Goal: Task Accomplishment & Management: Use online tool/utility

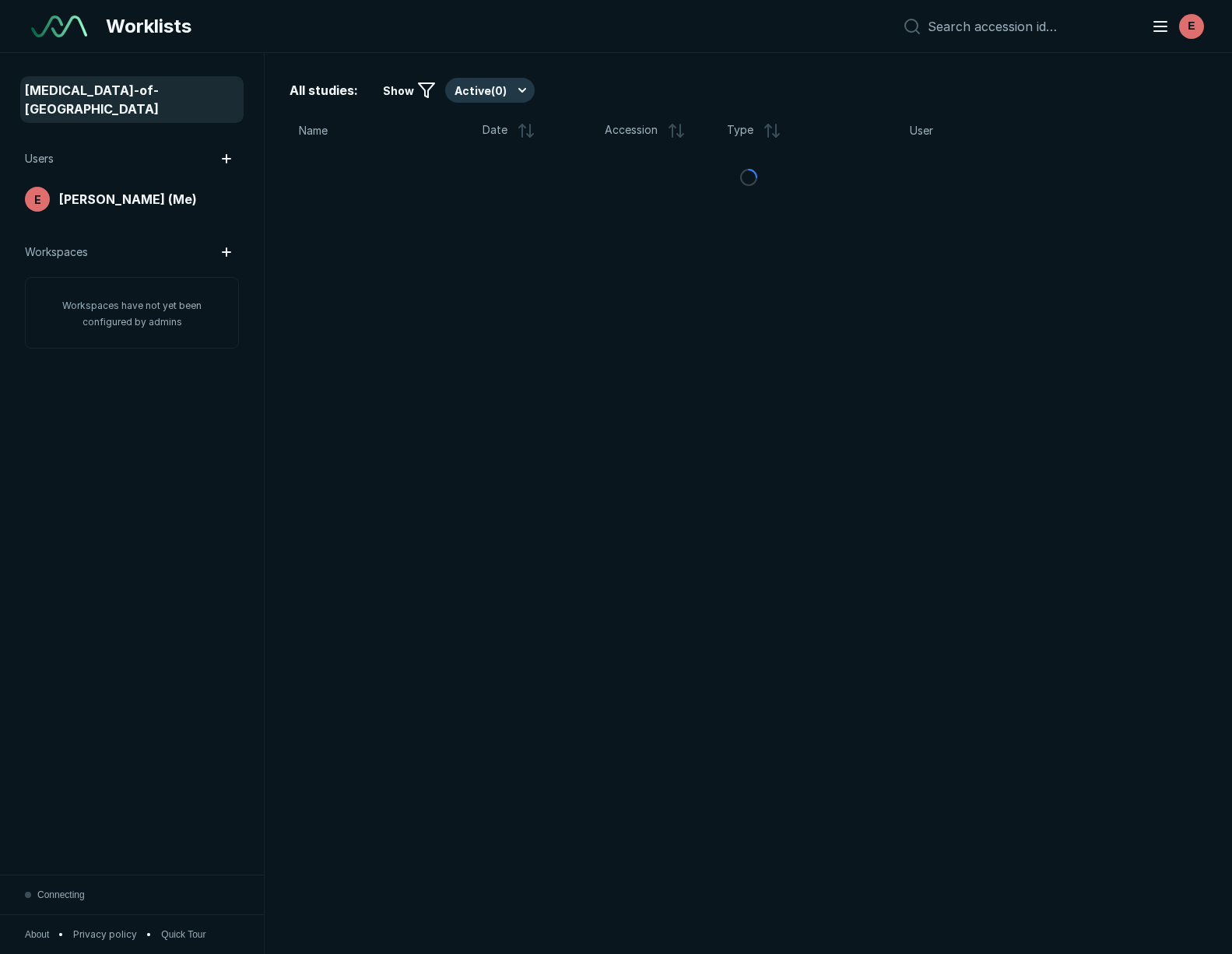
scroll to position [5771, 6128]
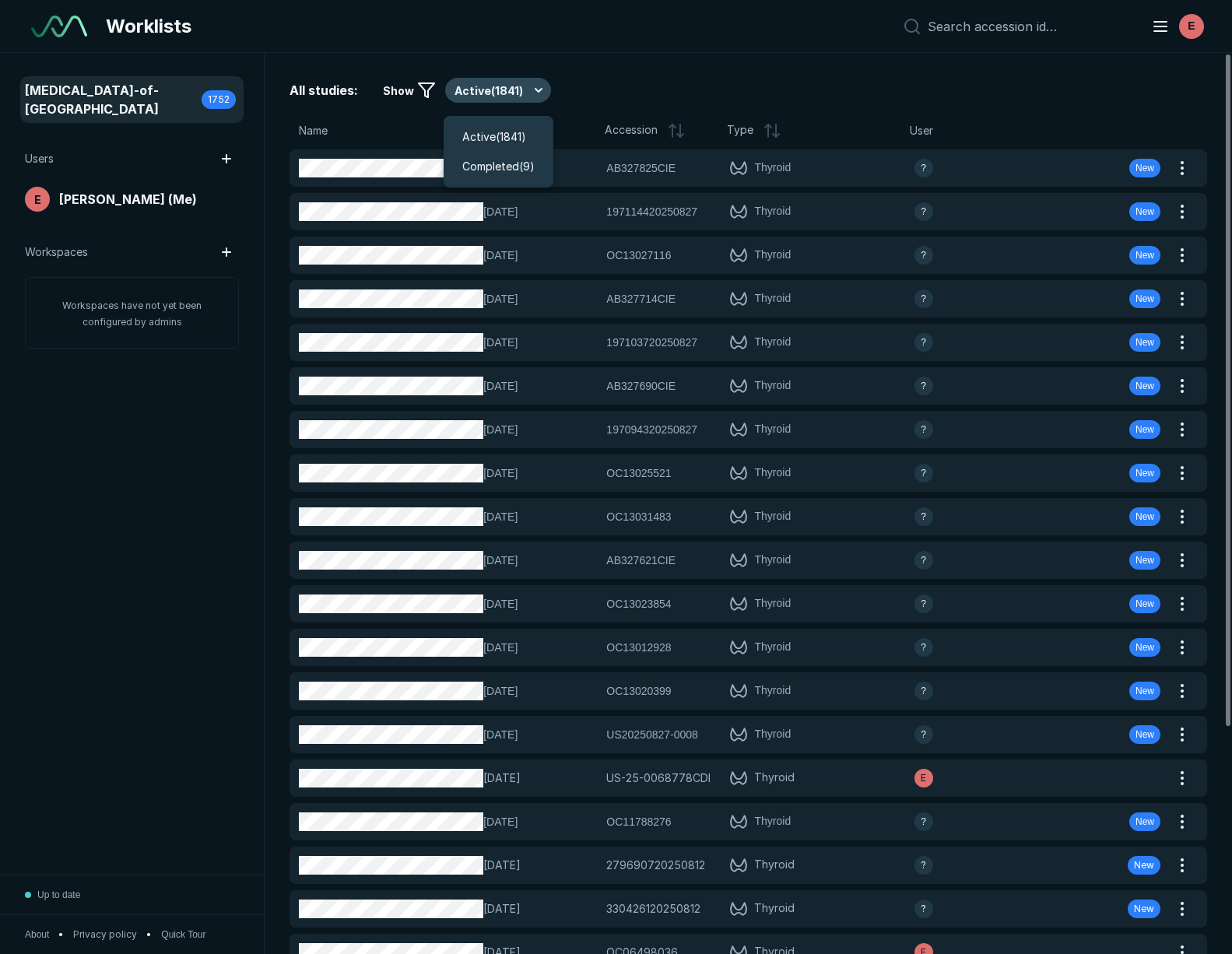
click at [509, 86] on button "Active ( 1841 )" at bounding box center [498, 90] width 106 height 25
click at [505, 132] on span "Active ( 1841 )" at bounding box center [495, 136] width 64 height 17
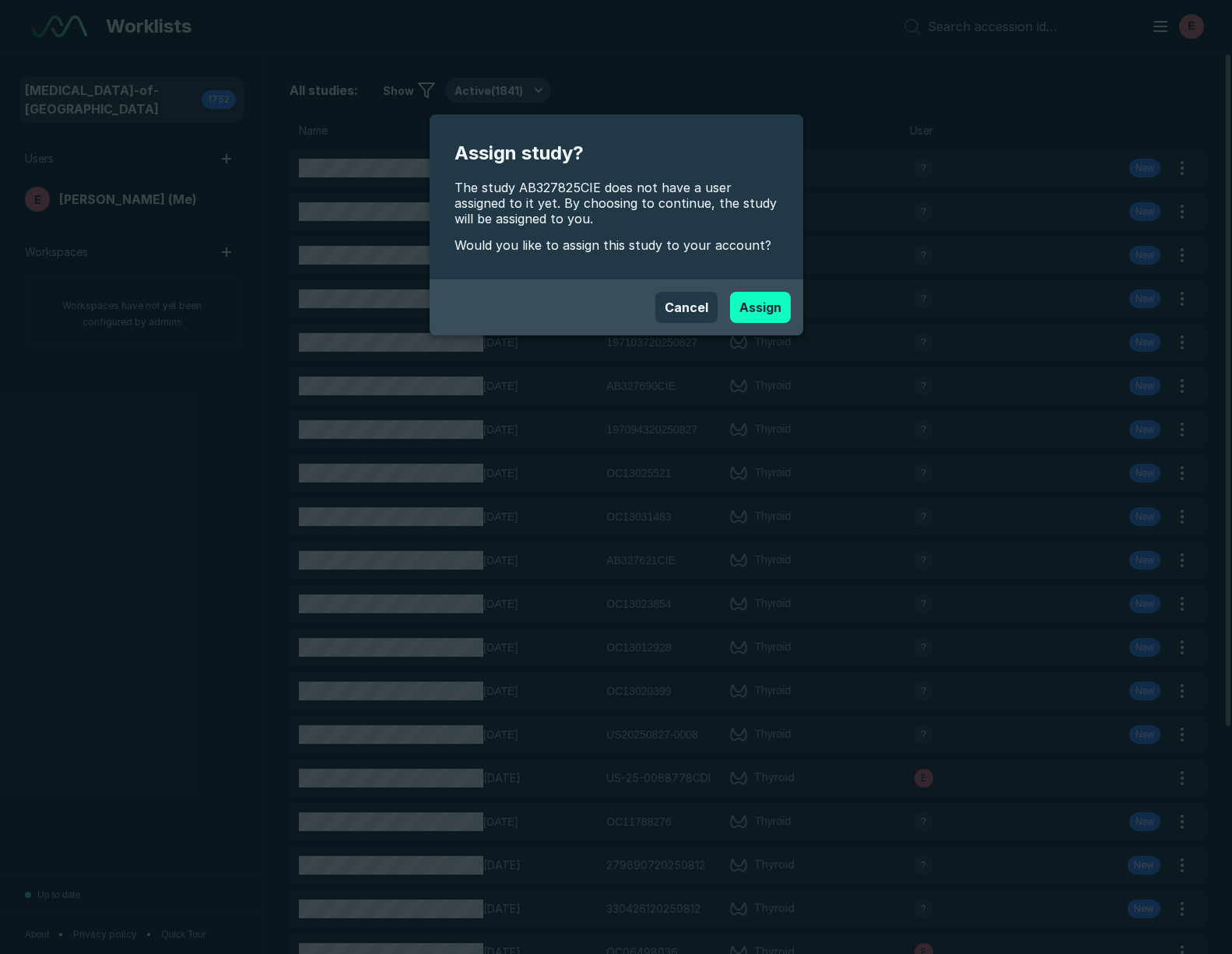
click at [768, 313] on button "Assign" at bounding box center [759, 307] width 61 height 31
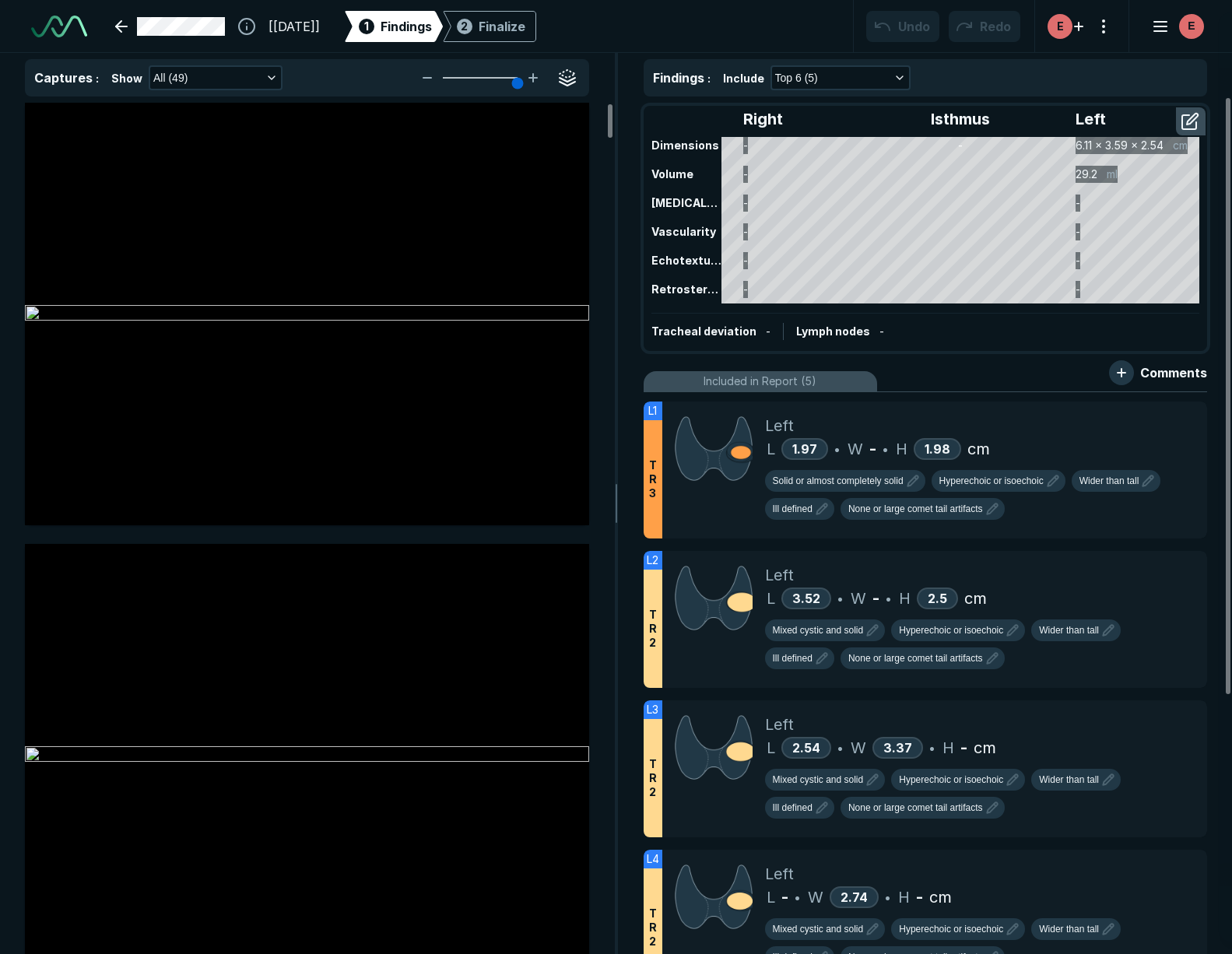
scroll to position [3057, 4520]
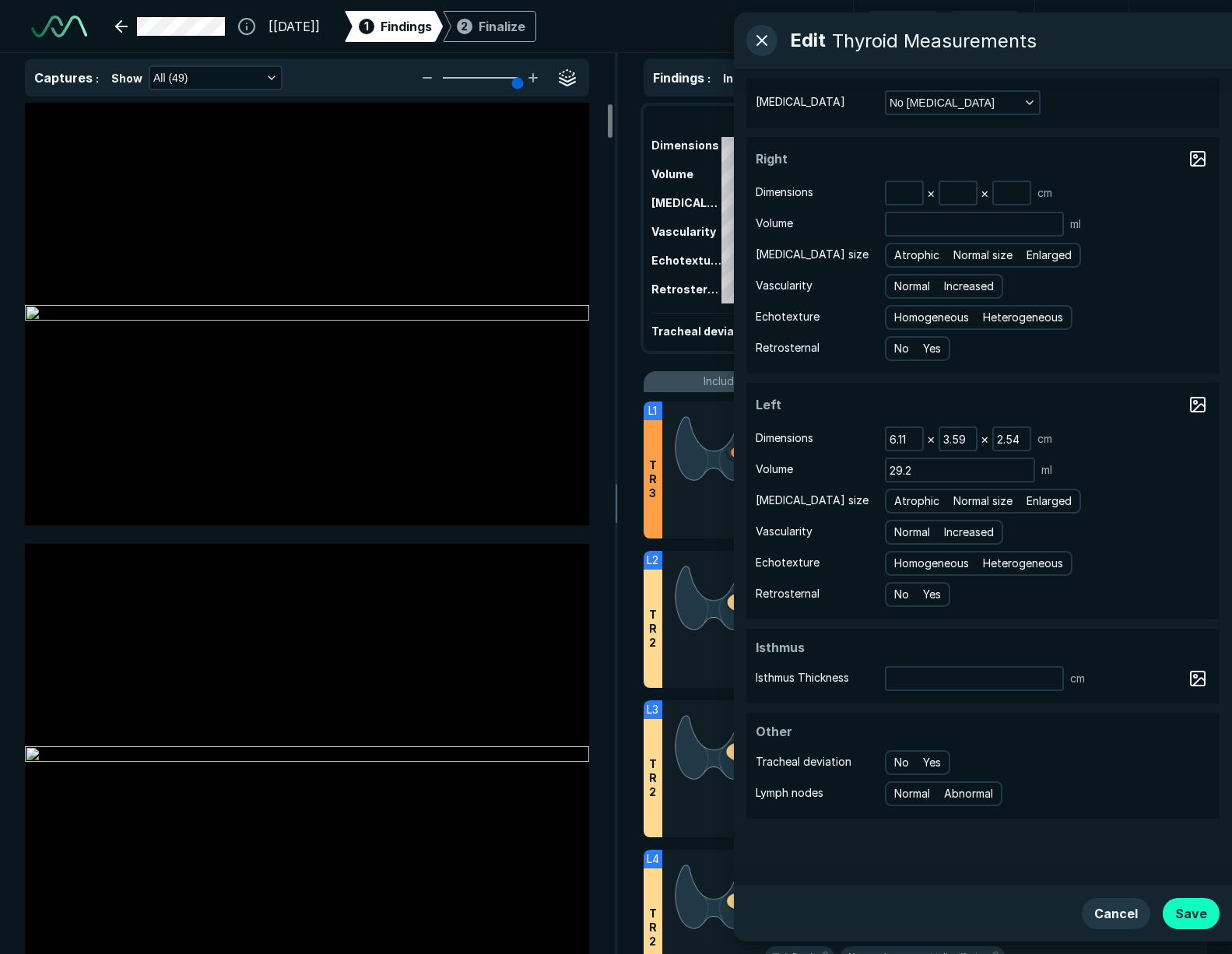
click at [1175, 910] on button "Save" at bounding box center [1190, 913] width 57 height 31
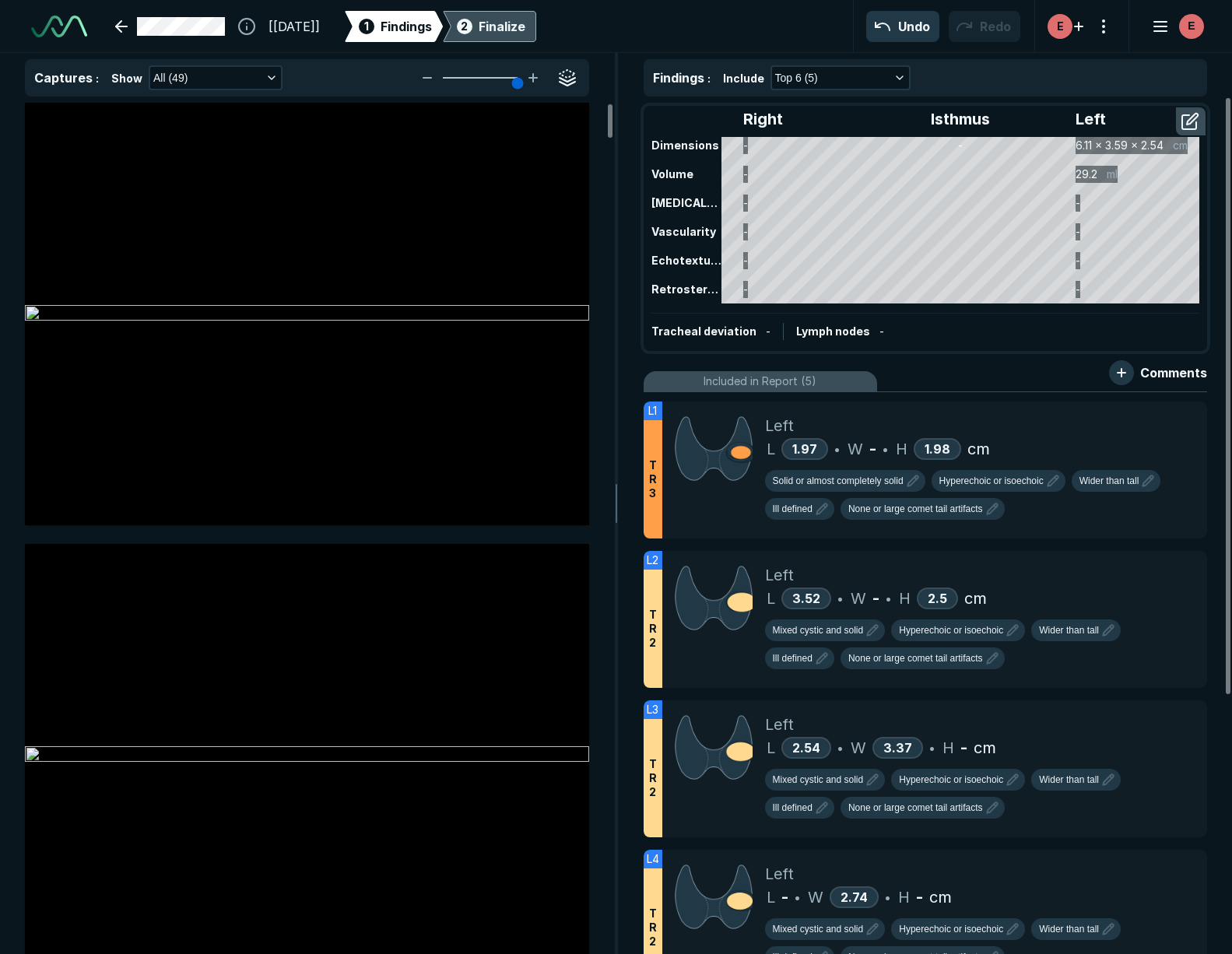
click at [525, 30] on div "Finalize" at bounding box center [502, 26] width 47 height 19
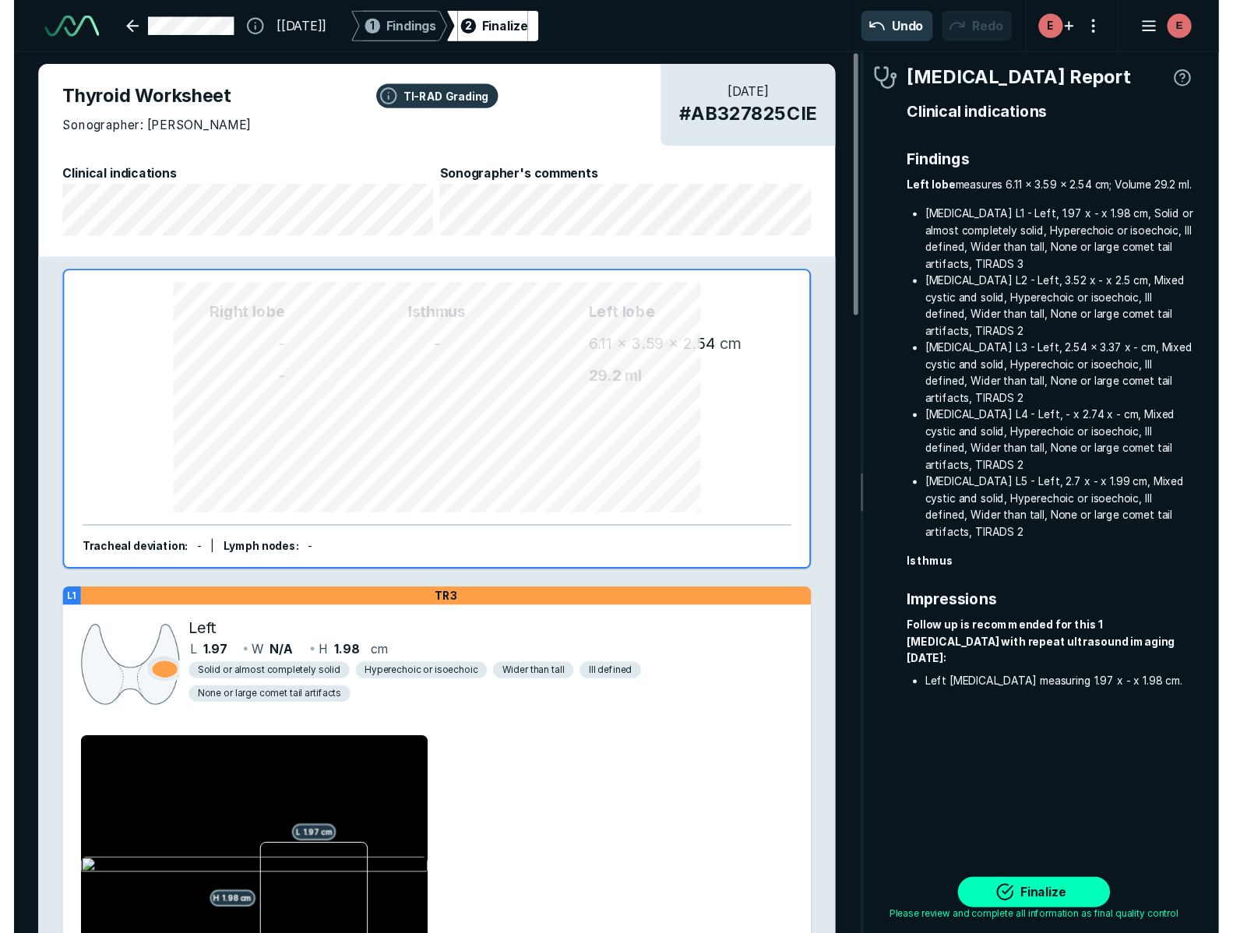
scroll to position [5970, 3480]
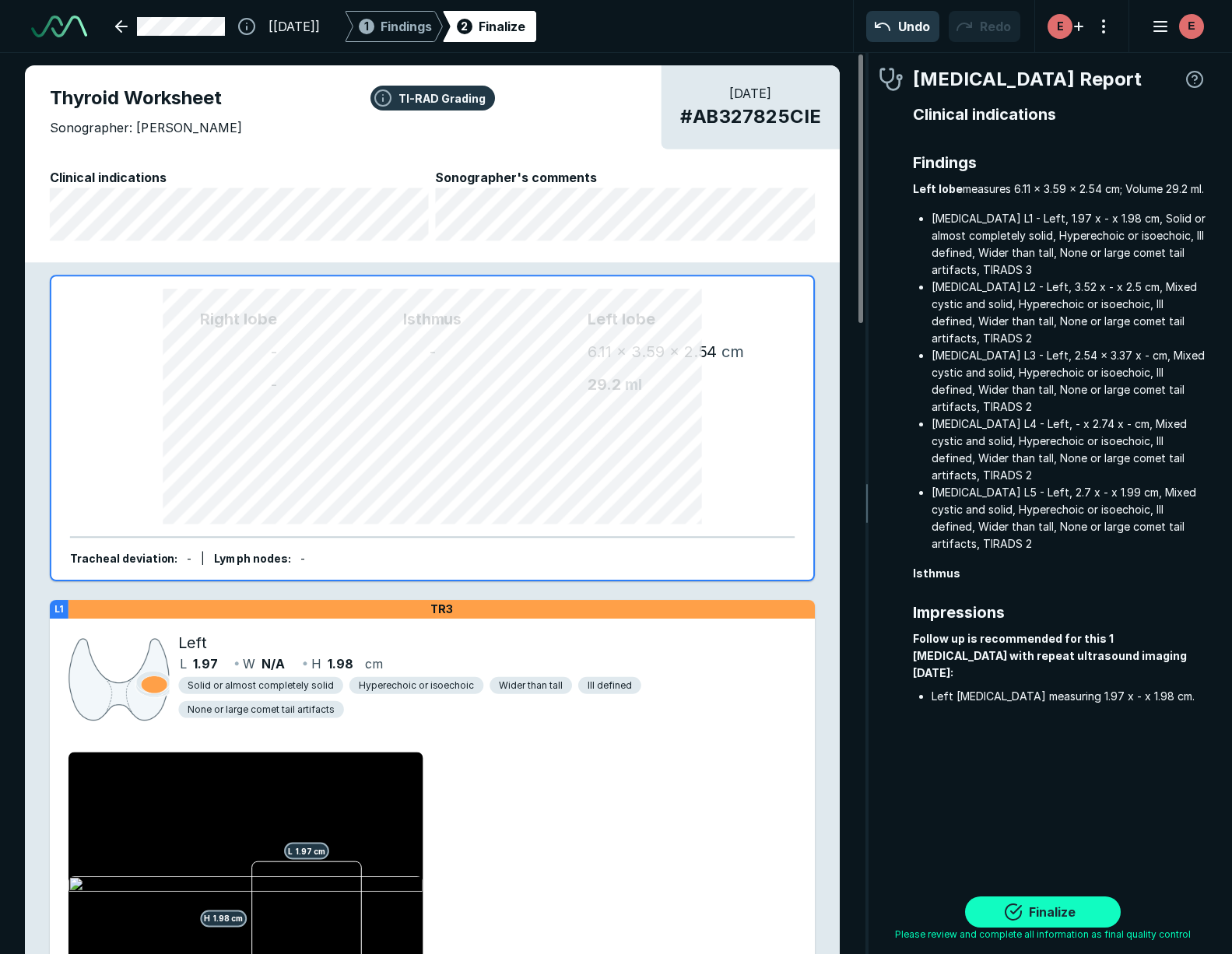
click at [1014, 920] on button "Finalize" at bounding box center [1043, 911] width 156 height 31
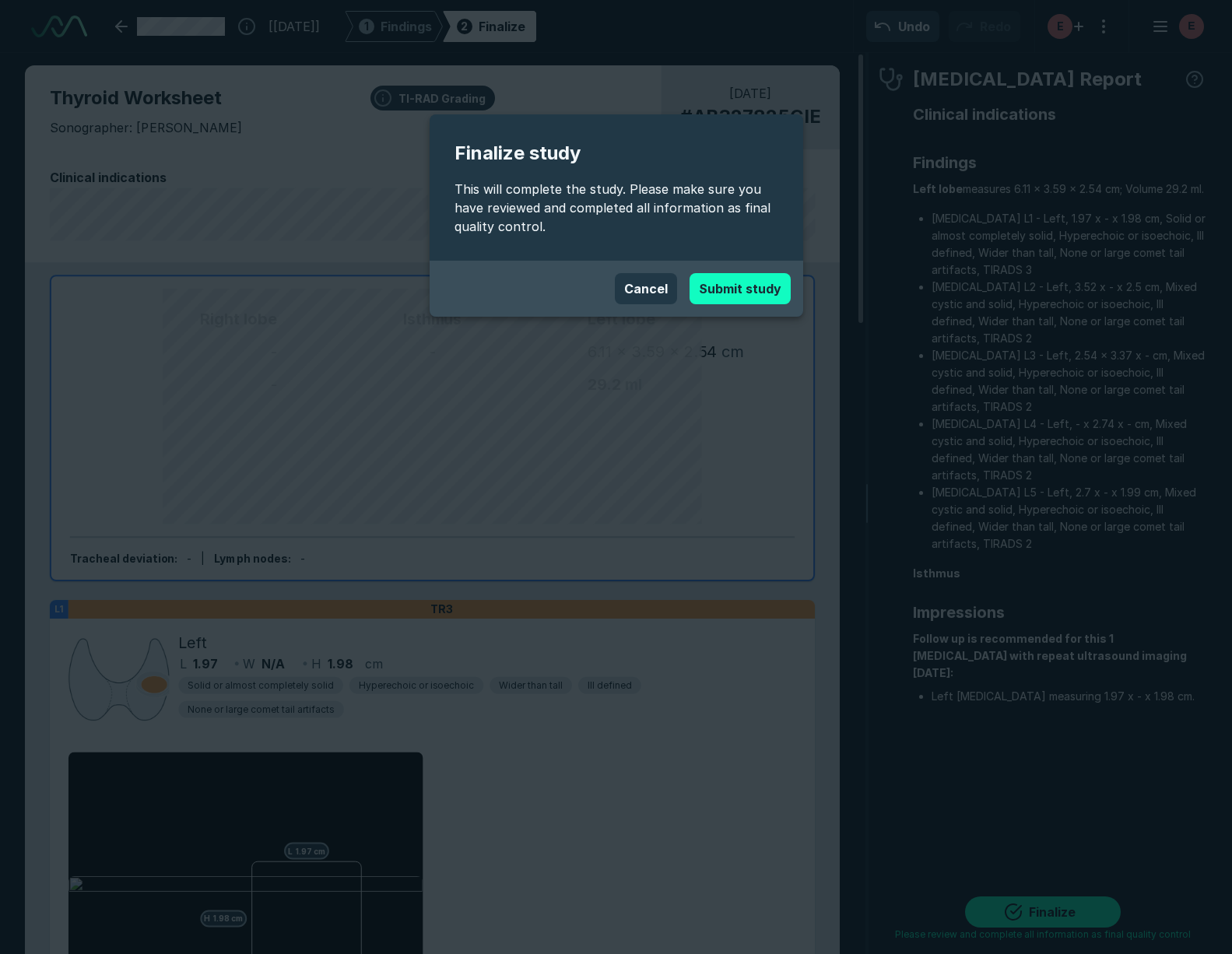
click at [738, 292] on button "Submit study" at bounding box center [739, 288] width 101 height 31
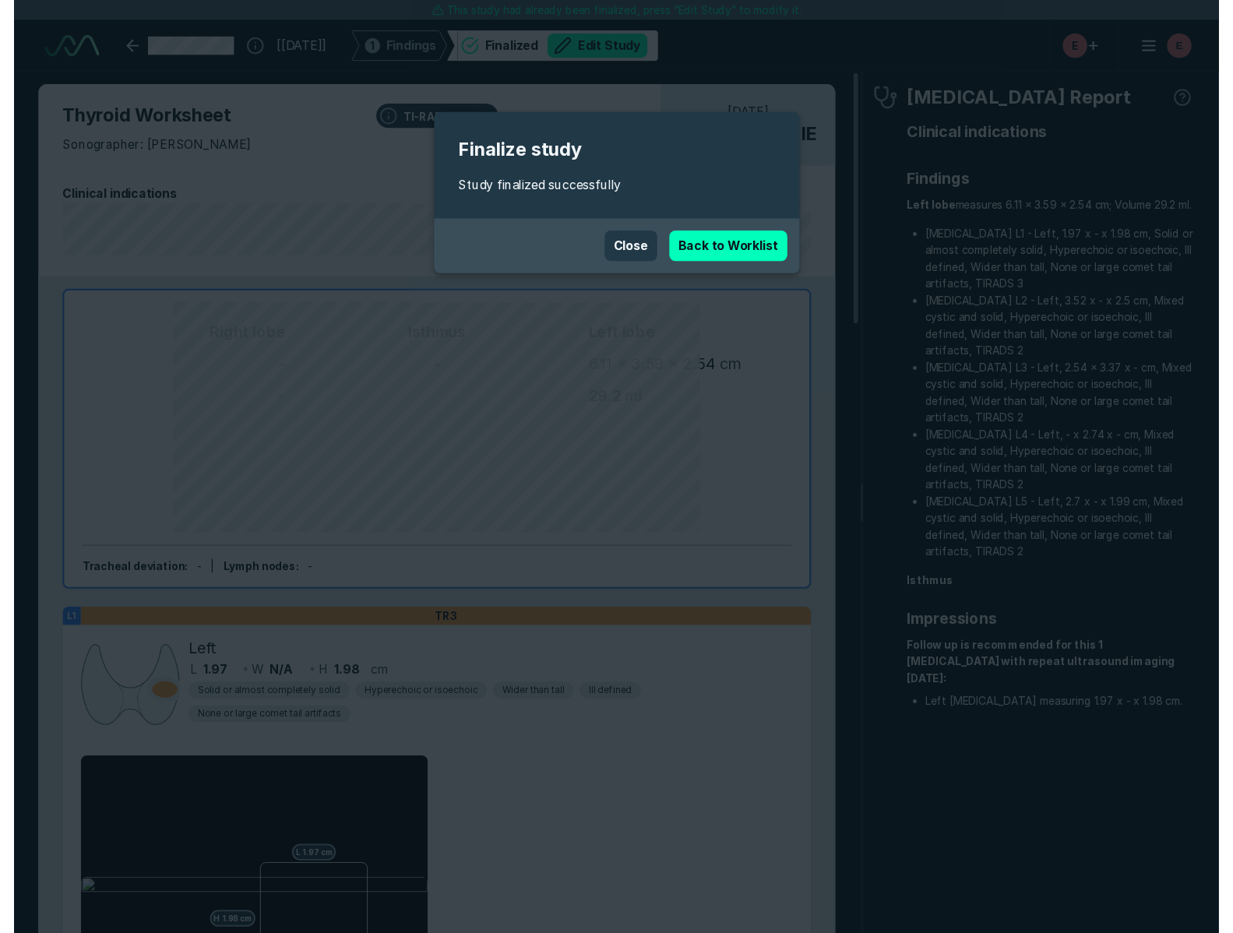
scroll to position [5712, 5671]
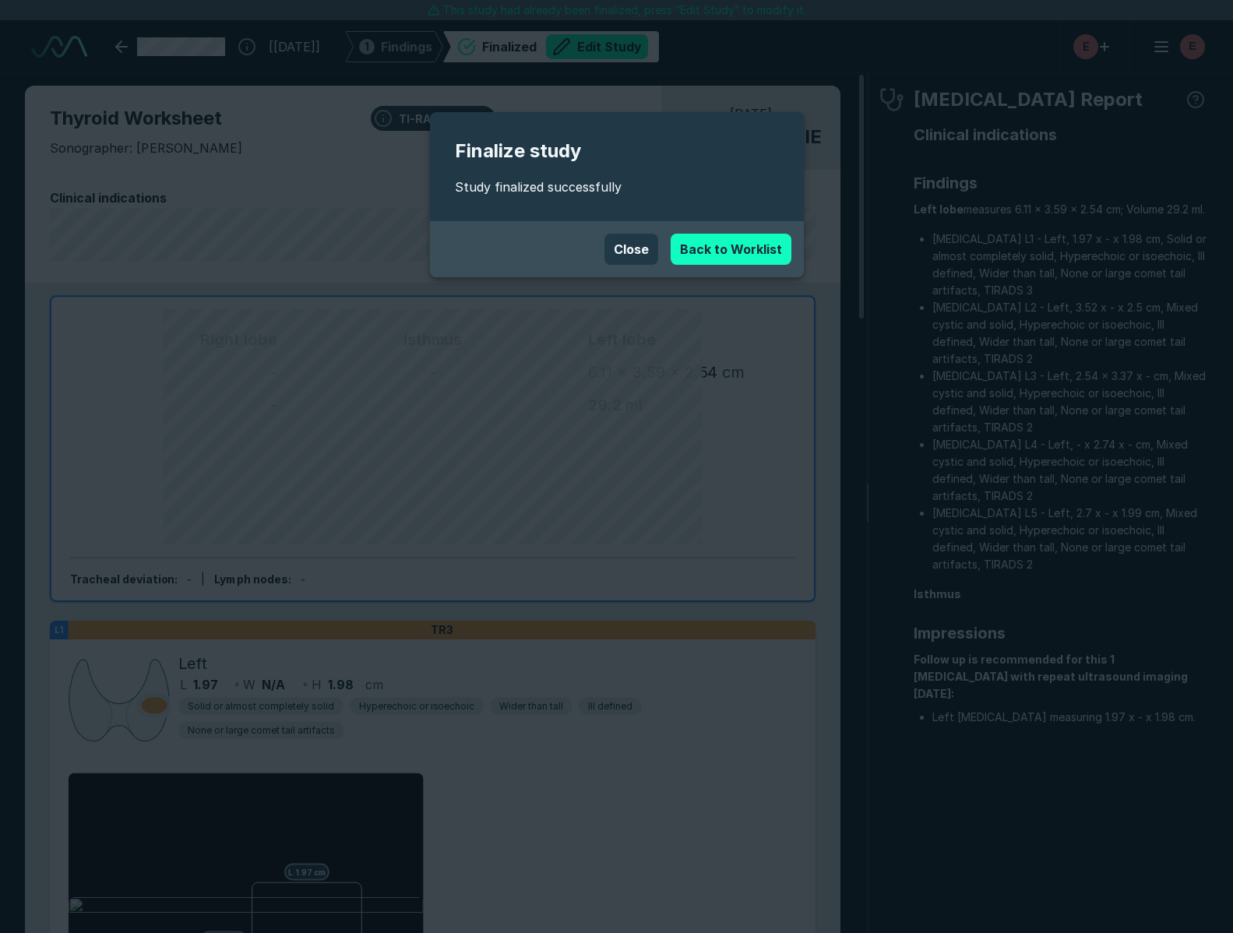
click at [693, 252] on link "Back to Worklist" at bounding box center [730, 249] width 121 height 31
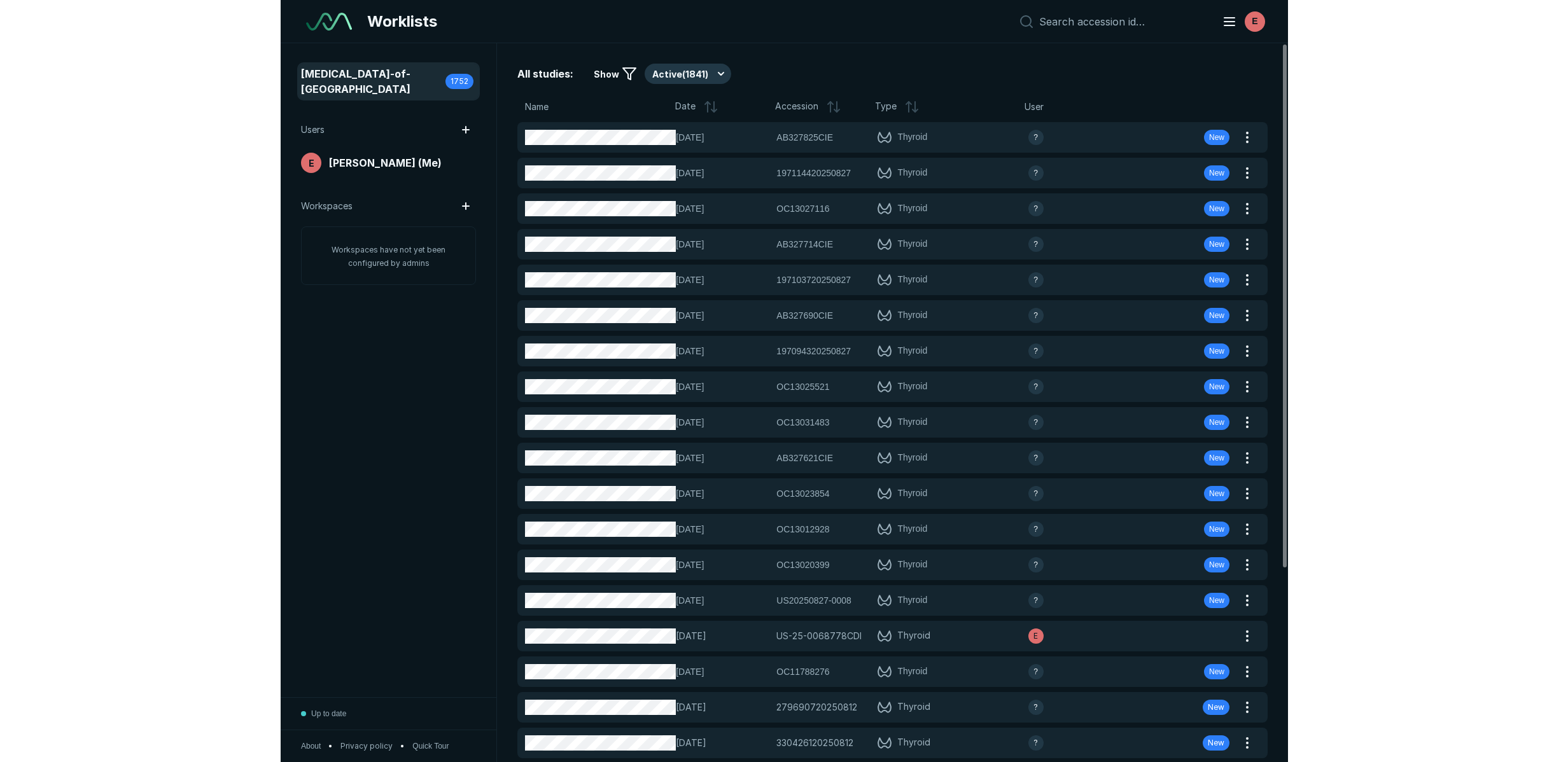
scroll to position [4637, 5011]
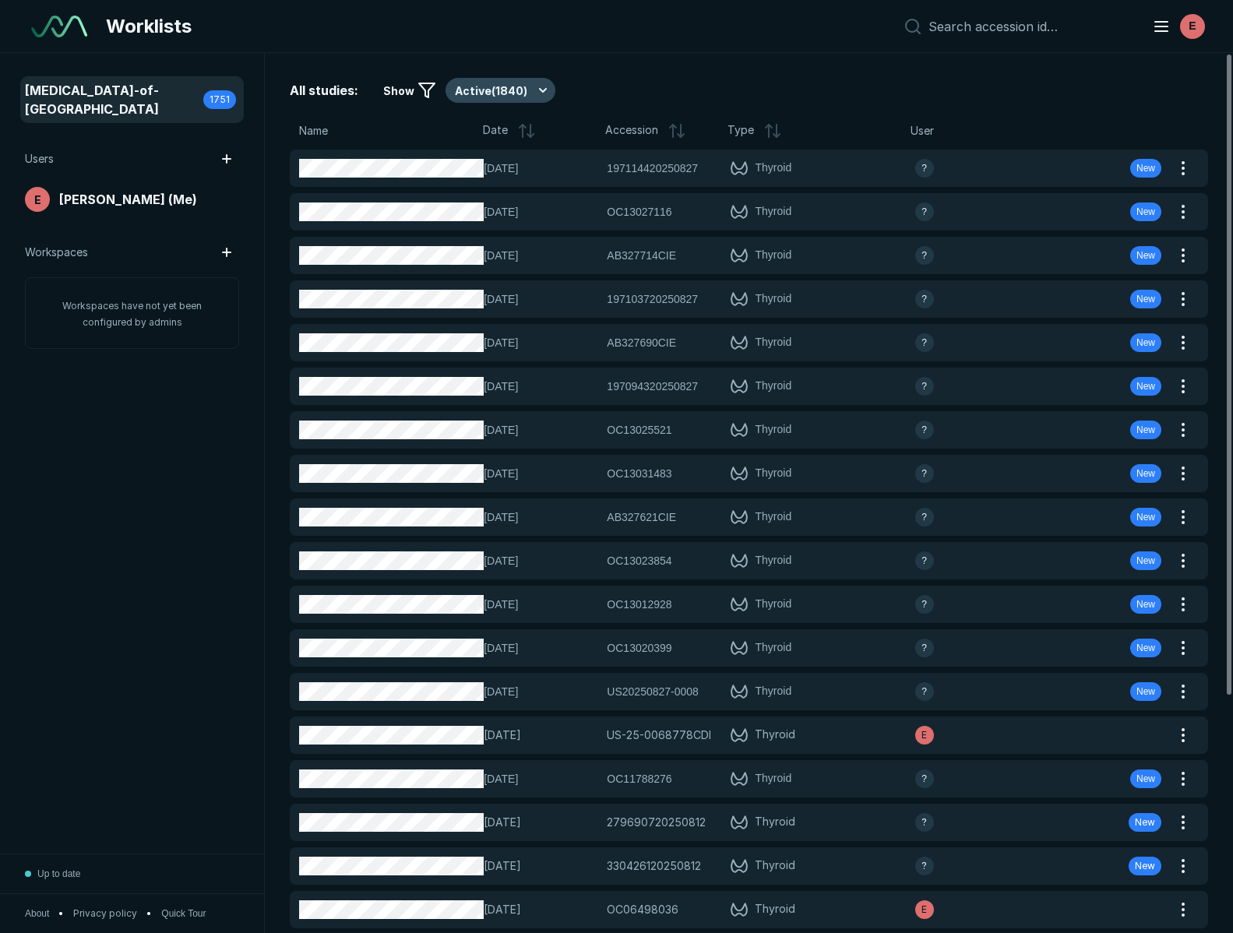
click at [519, 99] on button "Active ( 1840 )" at bounding box center [500, 90] width 110 height 25
click at [515, 178] on div "Completed ( 10 )" at bounding box center [501, 167] width 114 height 30
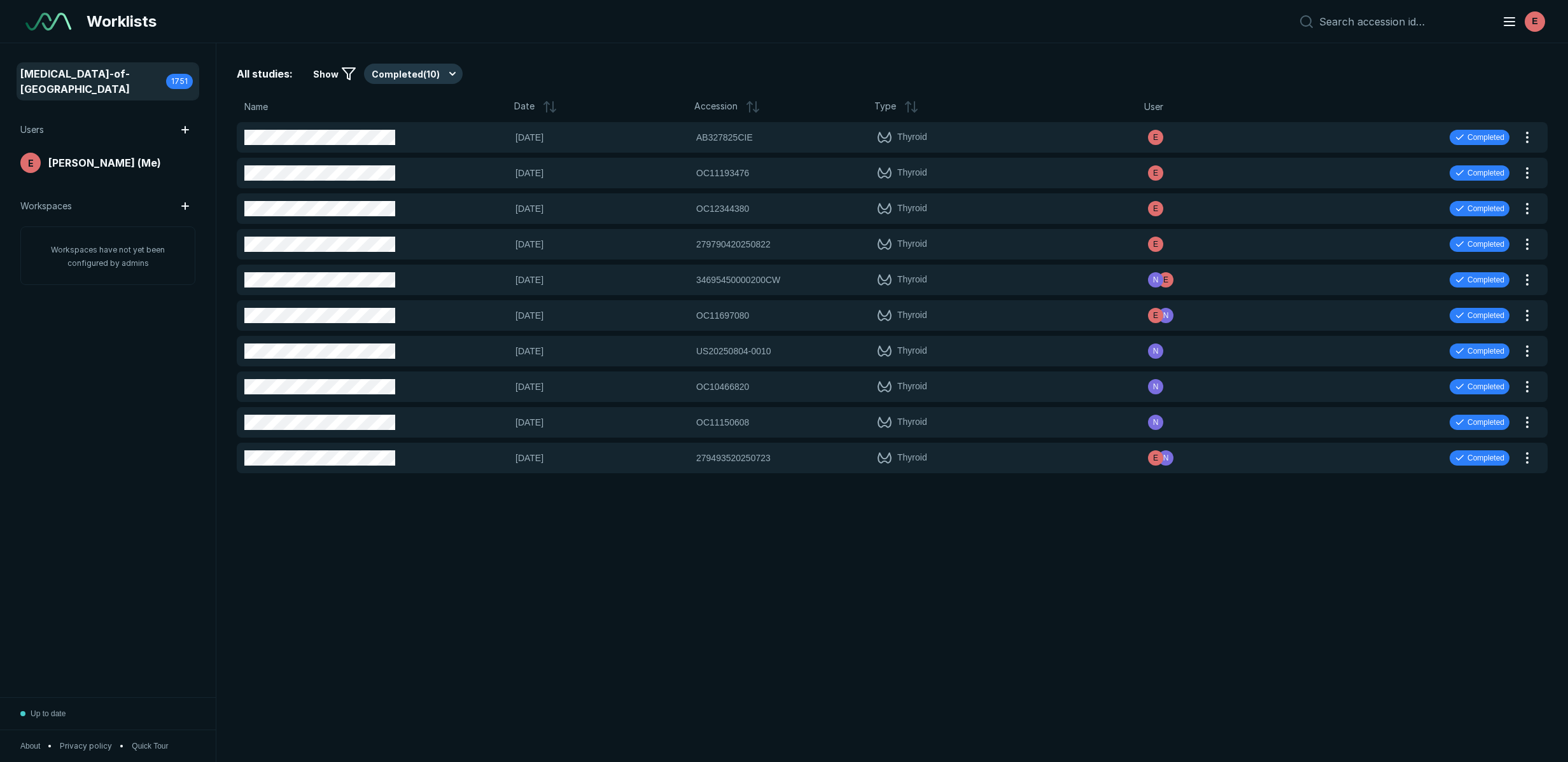
scroll to position [4842, 8691]
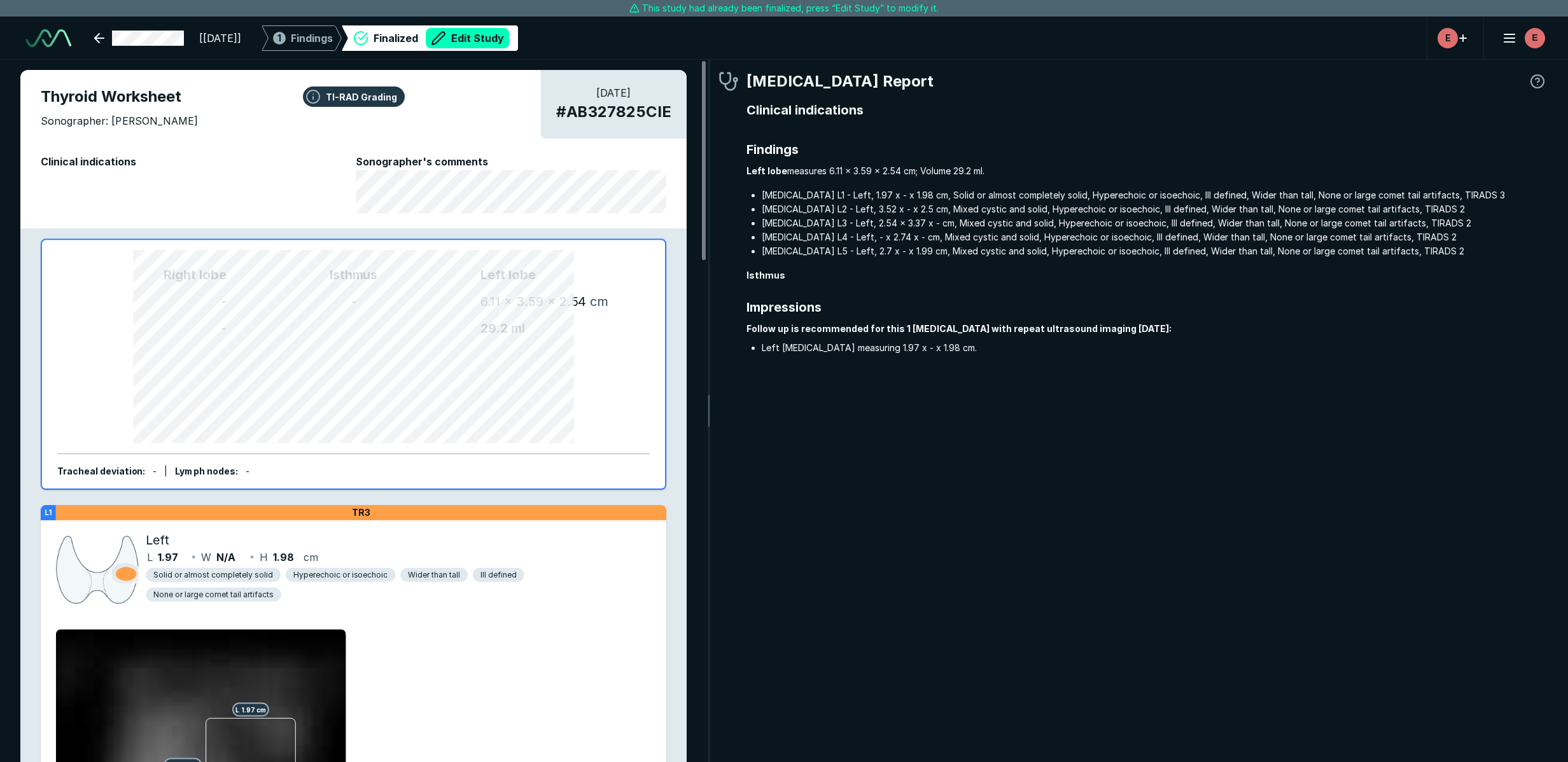
scroll to position [4721, 5367]
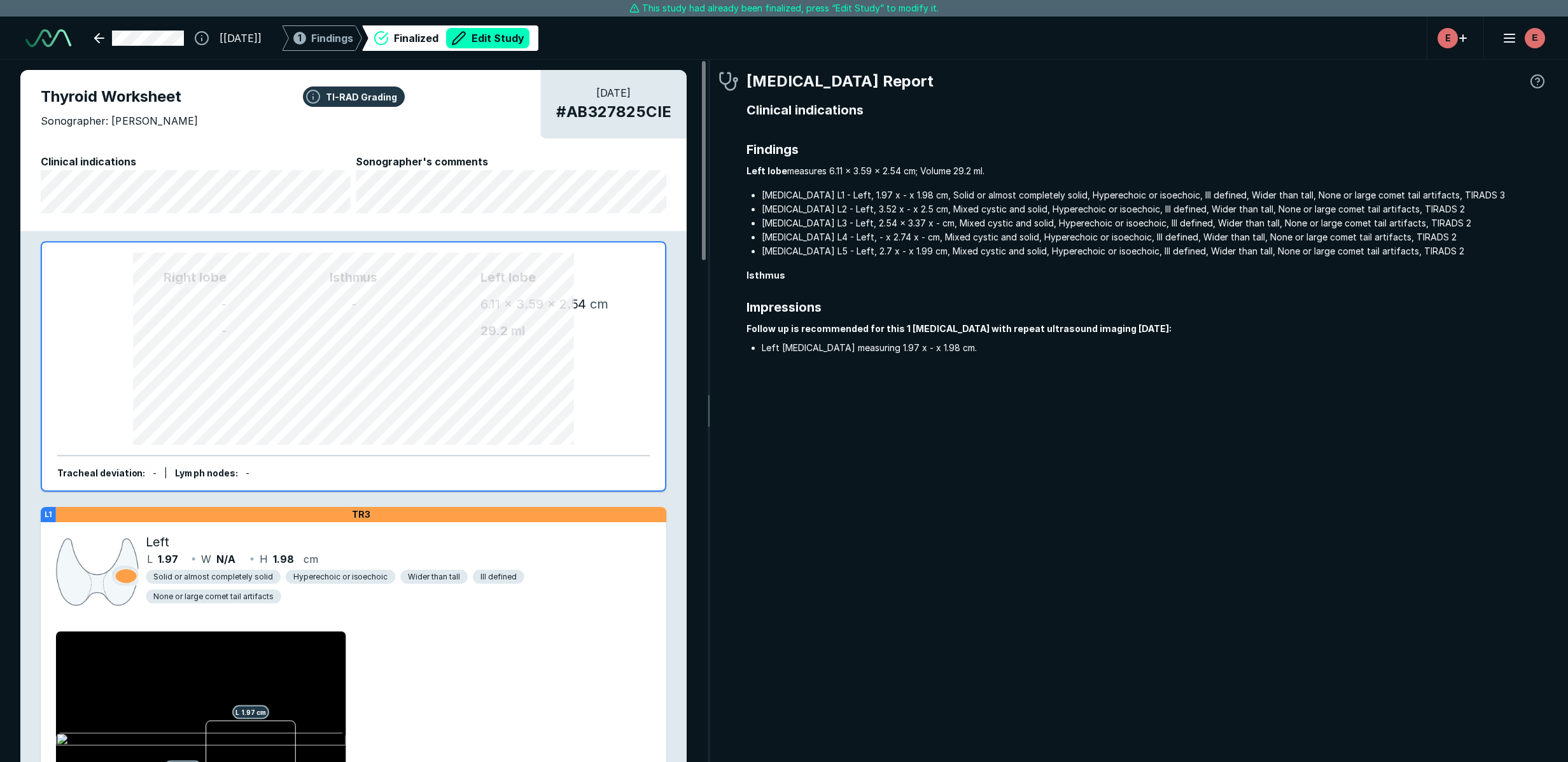
drag, startPoint x: 531, startPoint y: 39, endPoint x: 542, endPoint y: 42, distance: 11.4
click at [529, 39] on button "Edit Study" at bounding box center [488, 38] width 83 height 20
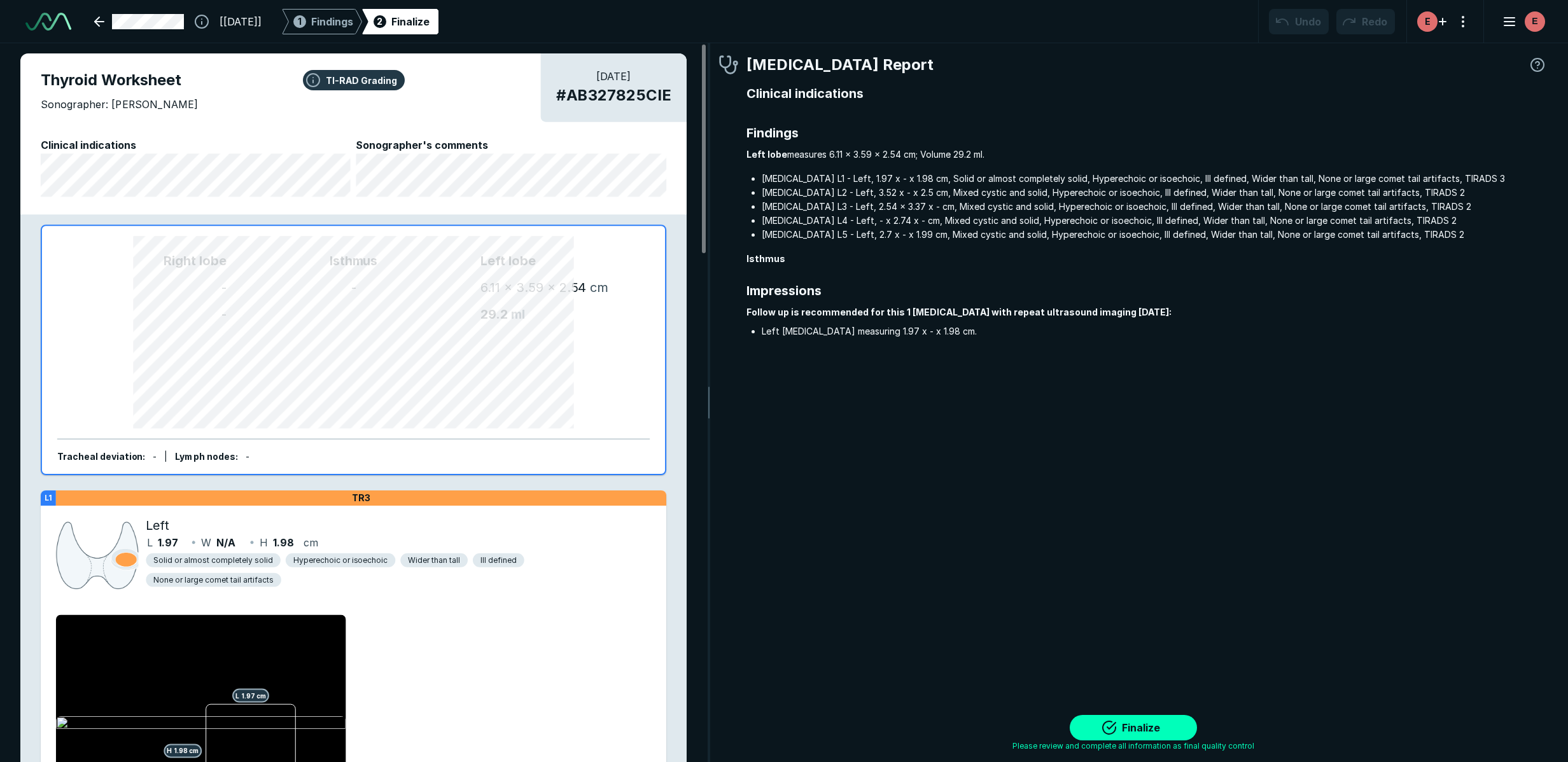
scroll to position [4842, 8691]
click at [1007, 720] on button "Finalize" at bounding box center [1133, 727] width 127 height 25
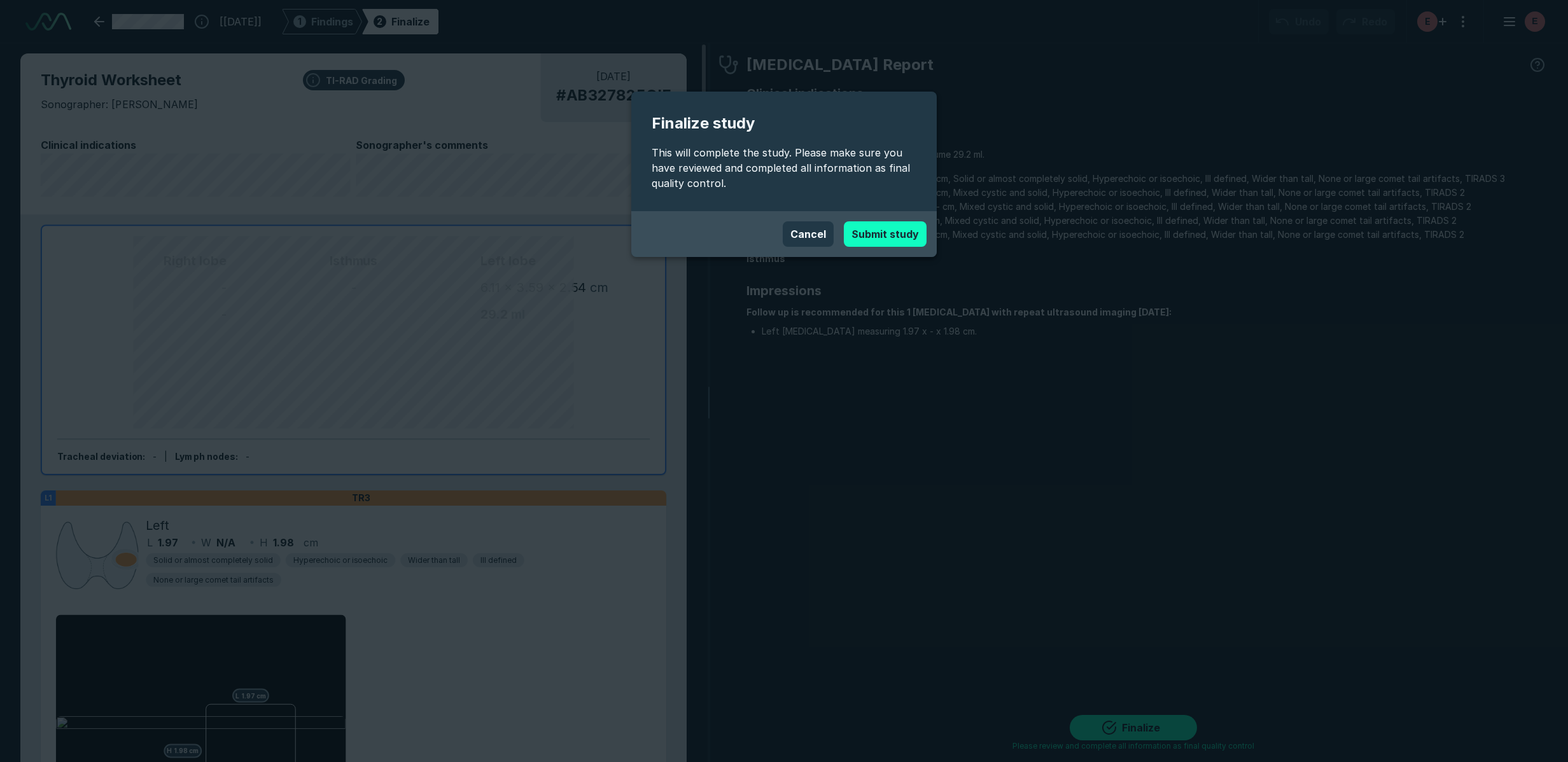
click at [882, 229] on button "Submit study" at bounding box center [885, 234] width 83 height 25
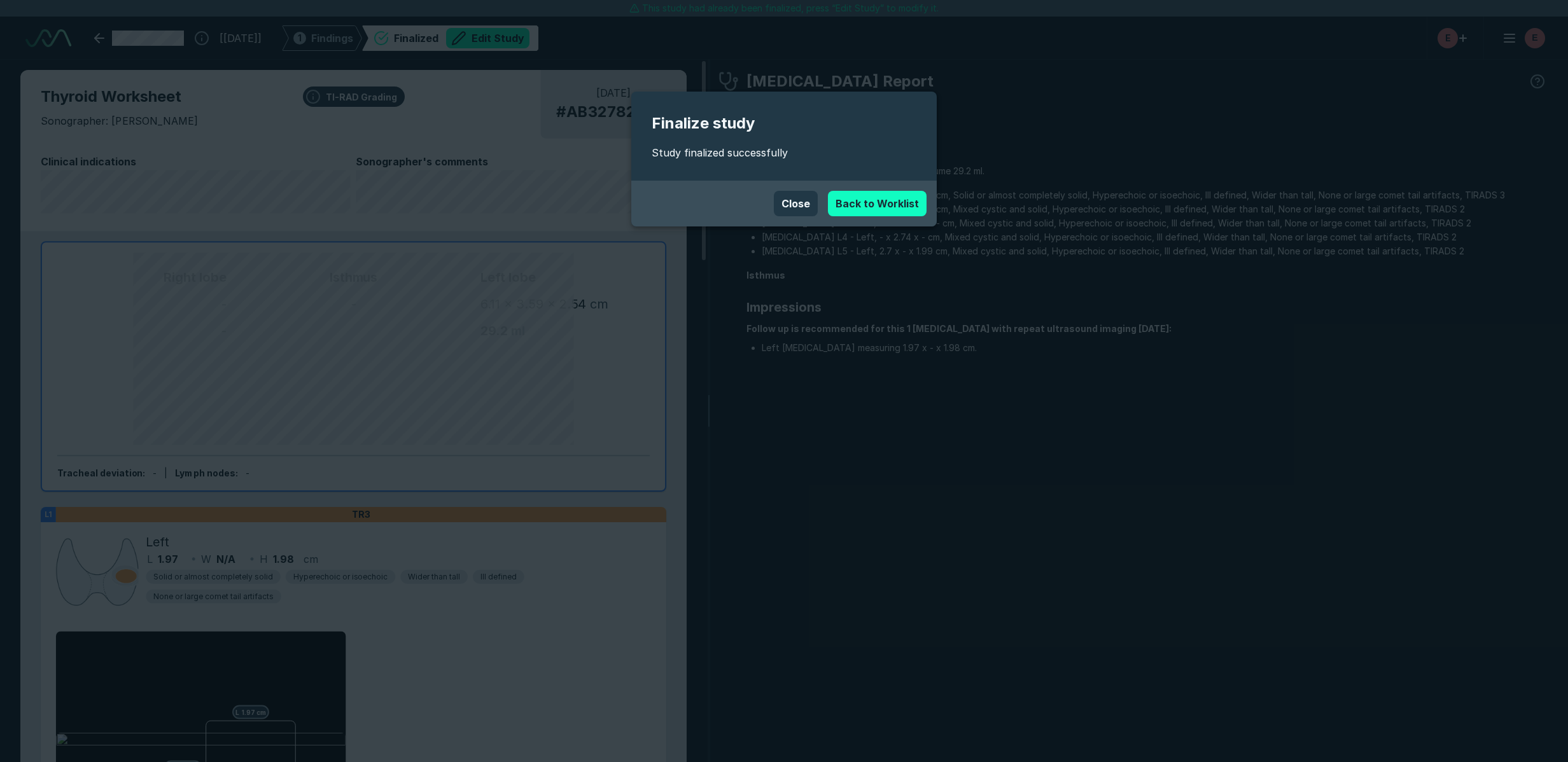
click at [891, 203] on link "Back to Worklist" at bounding box center [877, 203] width 99 height 25
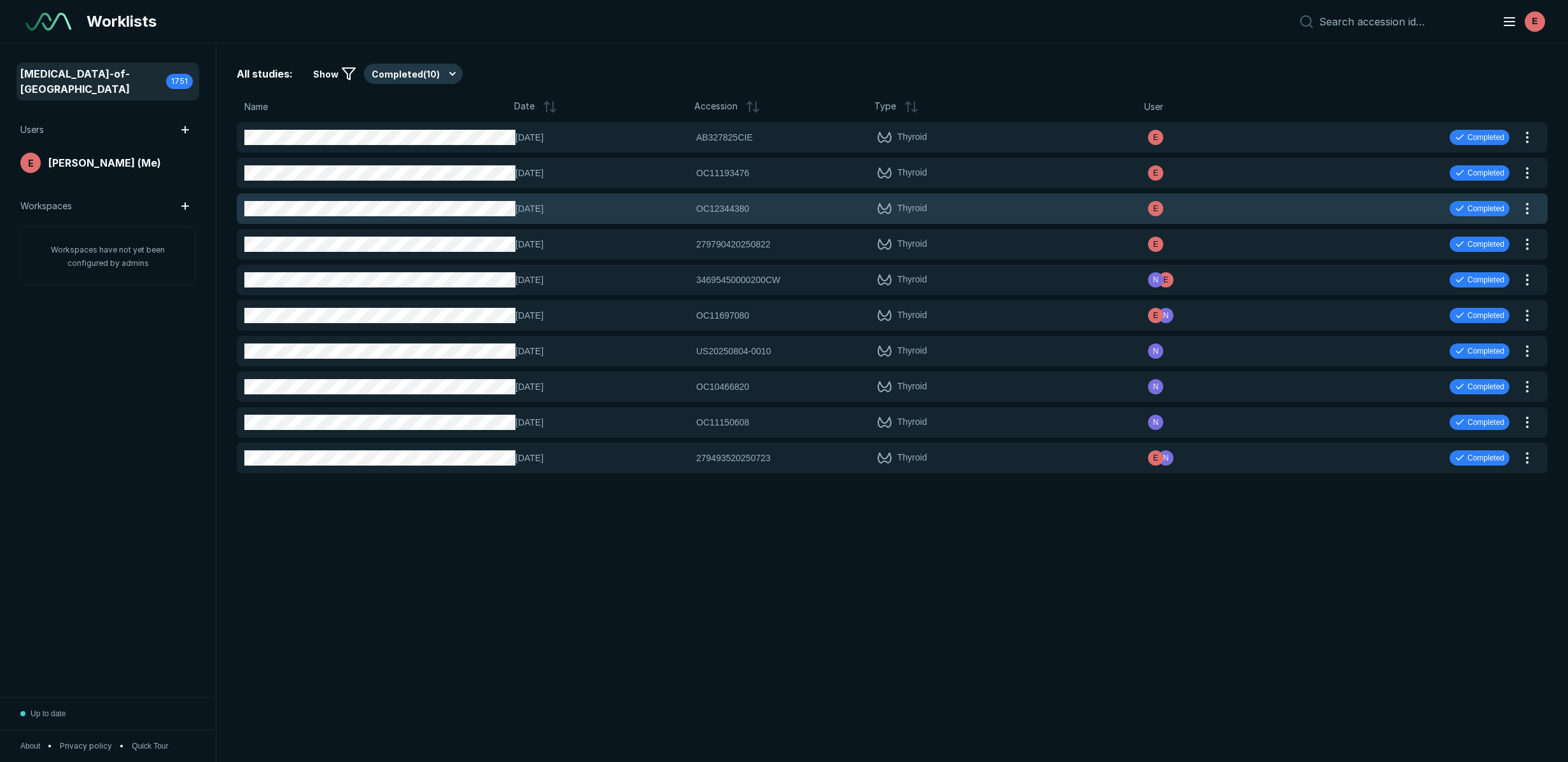
scroll to position [4637, 7534]
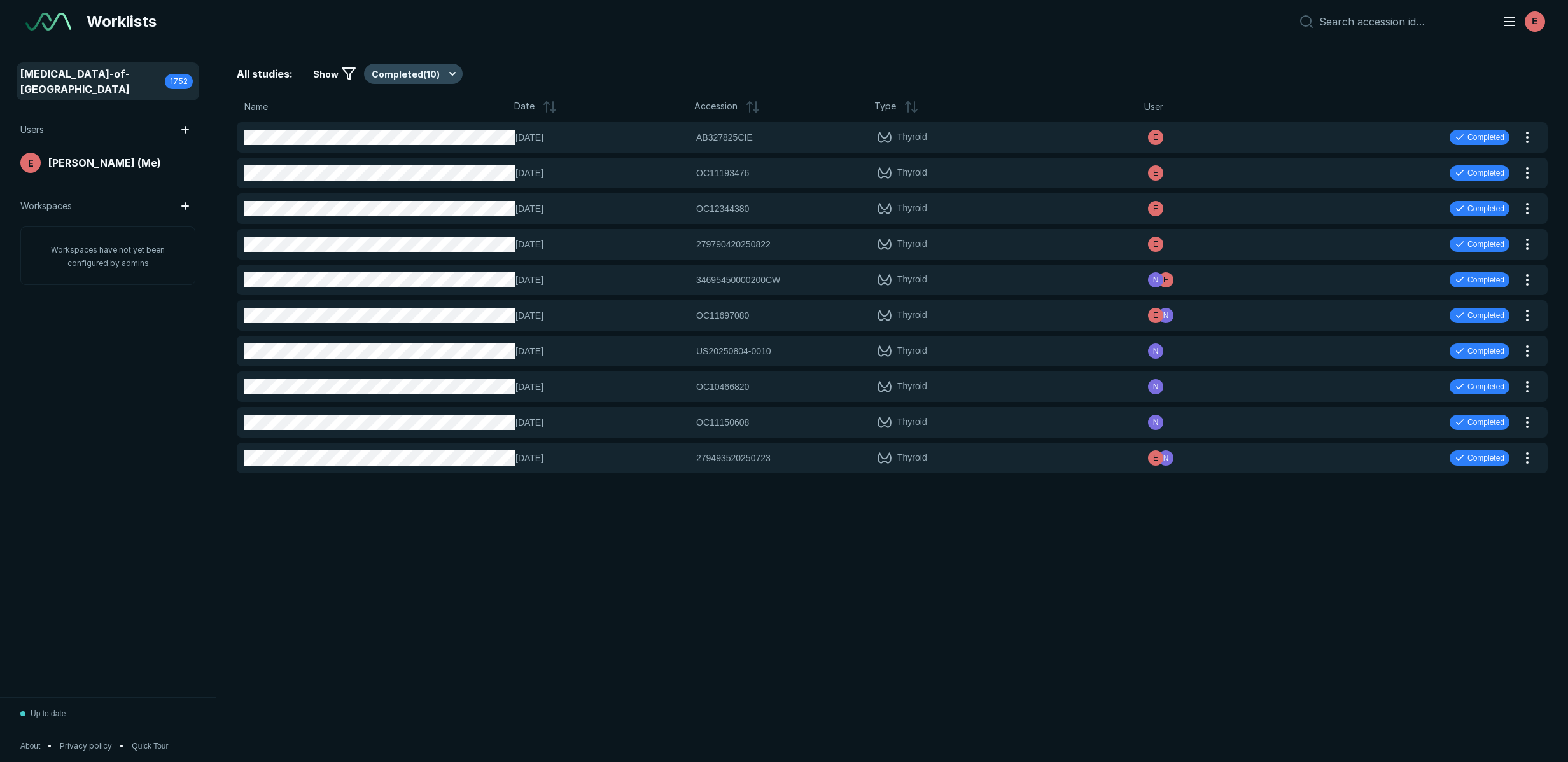
click at [444, 74] on button "Completed ( 10 )" at bounding box center [413, 74] width 99 height 20
click at [403, 105] on div "Active ( 1841 )" at bounding box center [409, 112] width 93 height 25
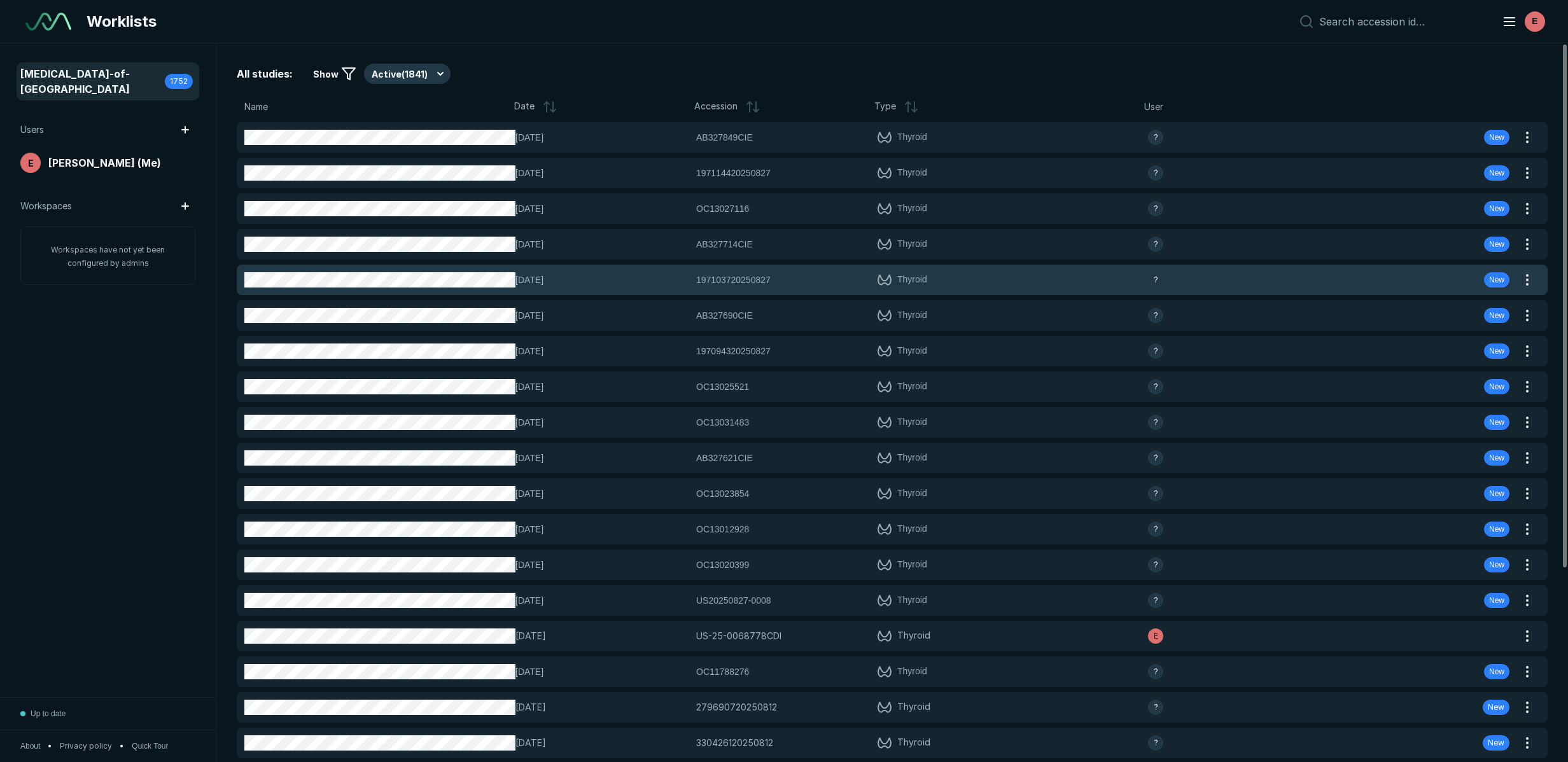
click at [545, 275] on span "[DATE]" at bounding box center [602, 279] width 173 height 14
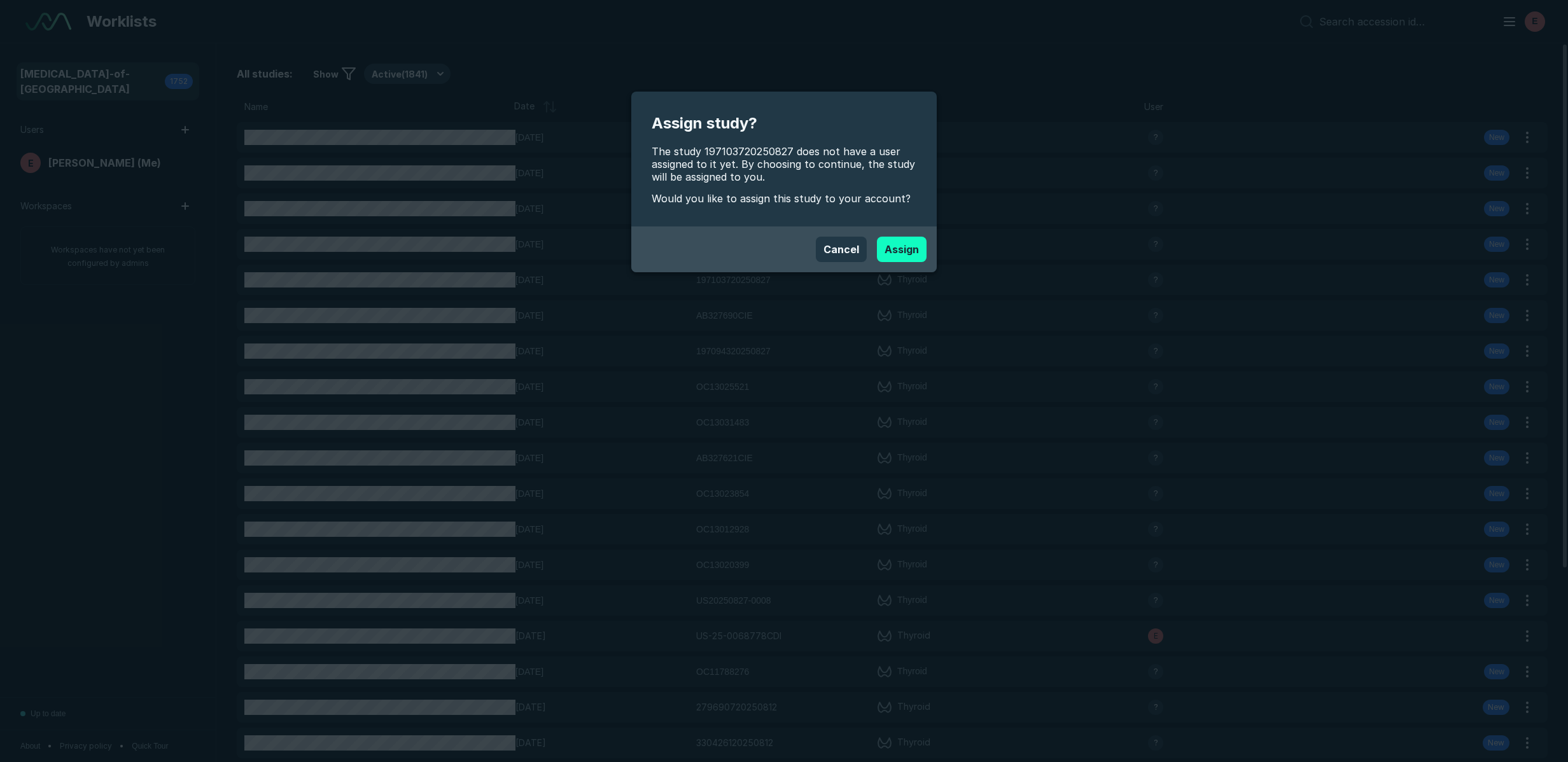
click at [907, 252] on button "Assign" at bounding box center [901, 249] width 50 height 25
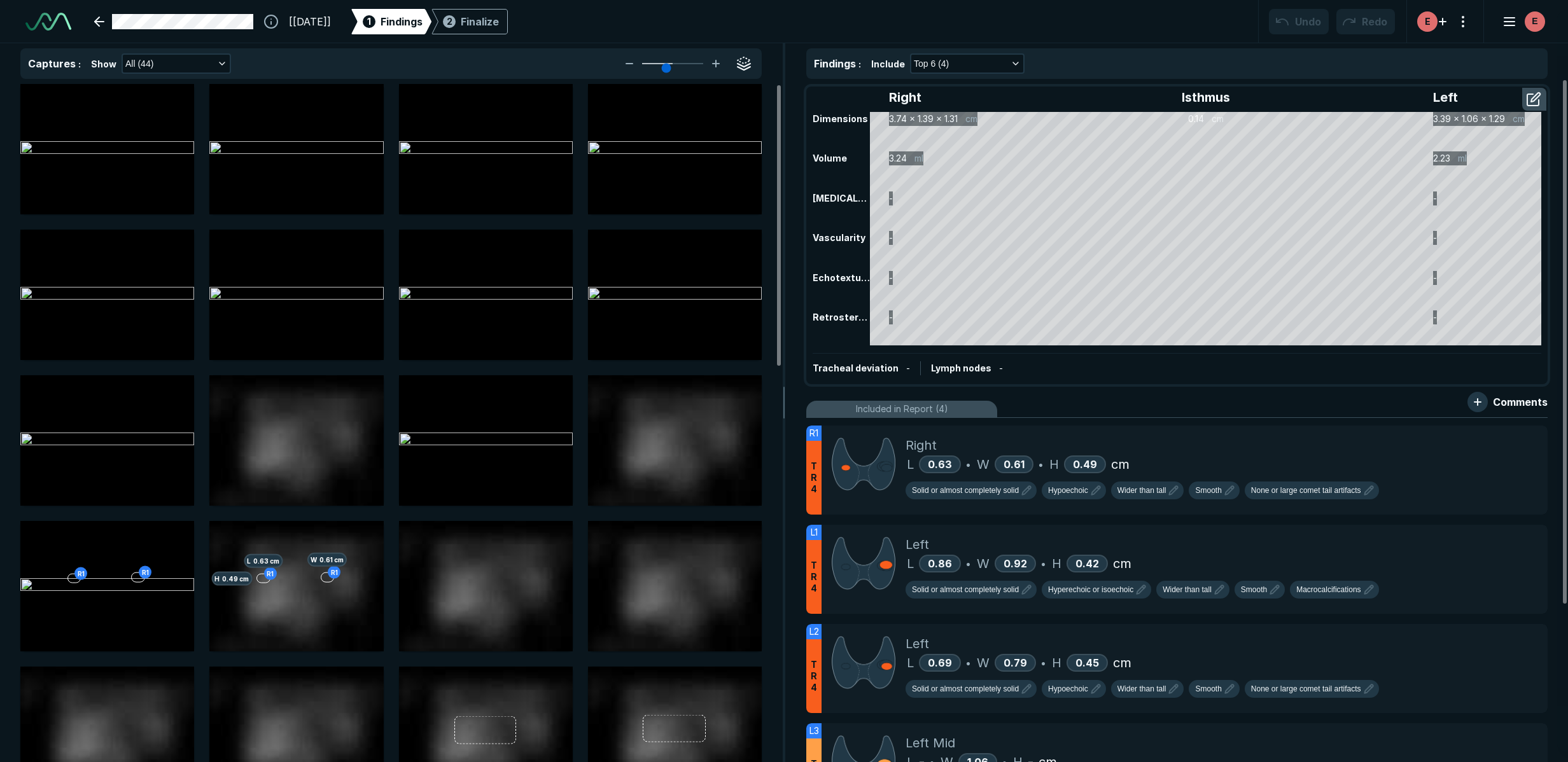
scroll to position [2935, 4960]
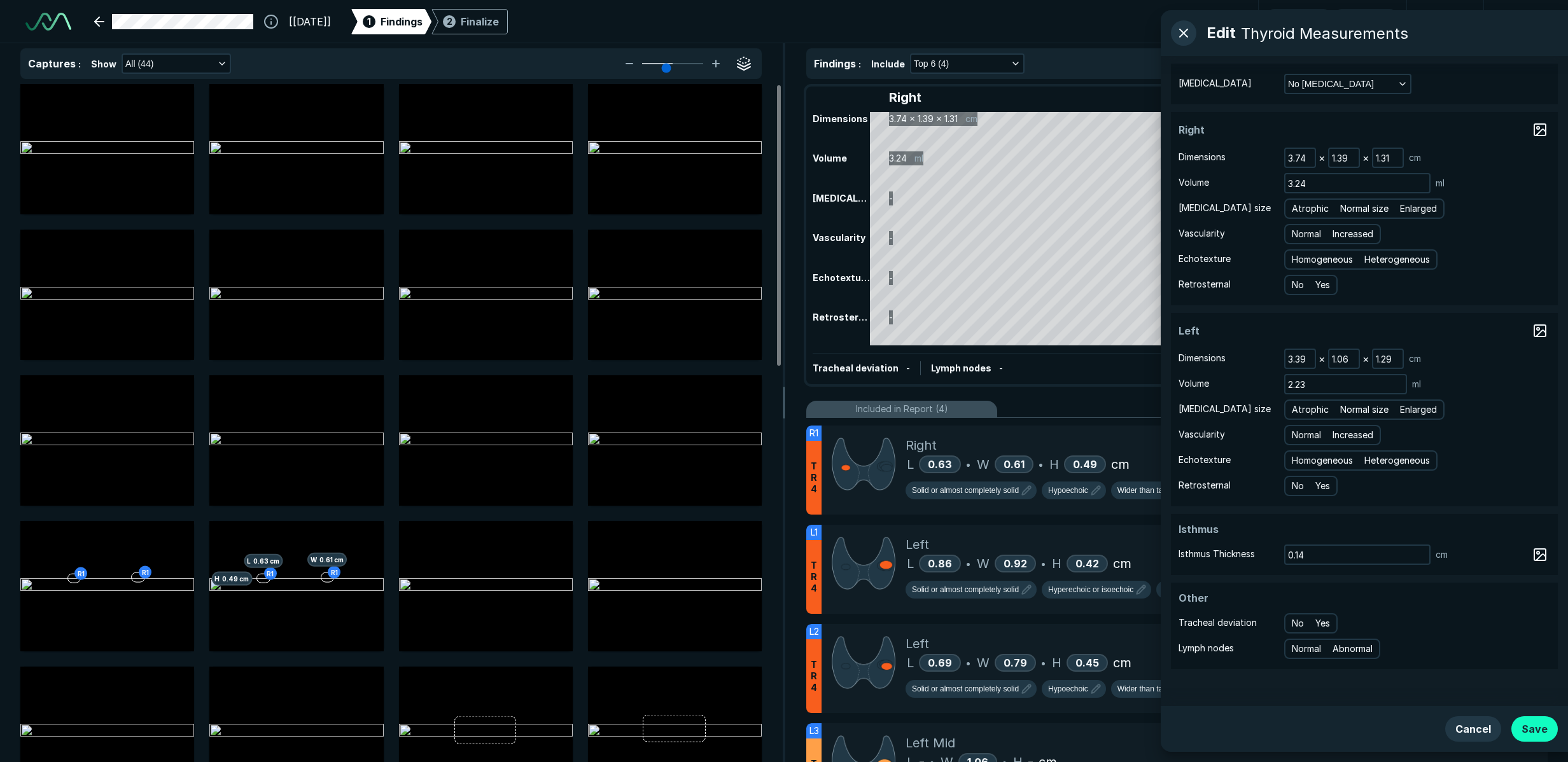
click at [1007, 727] on button "Save" at bounding box center [1534, 729] width 47 height 25
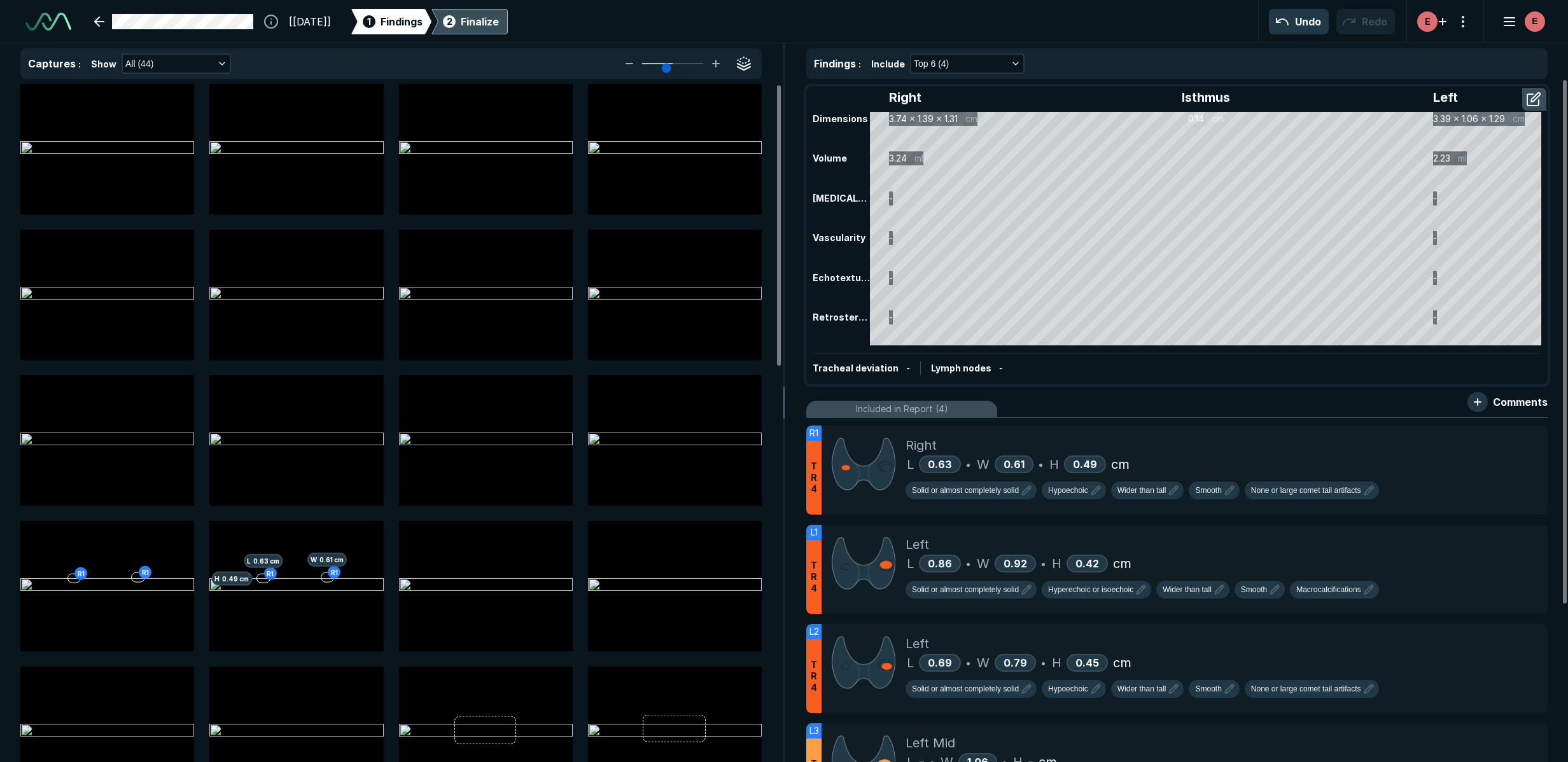
click at [499, 25] on div "Finalize" at bounding box center [480, 21] width 38 height 16
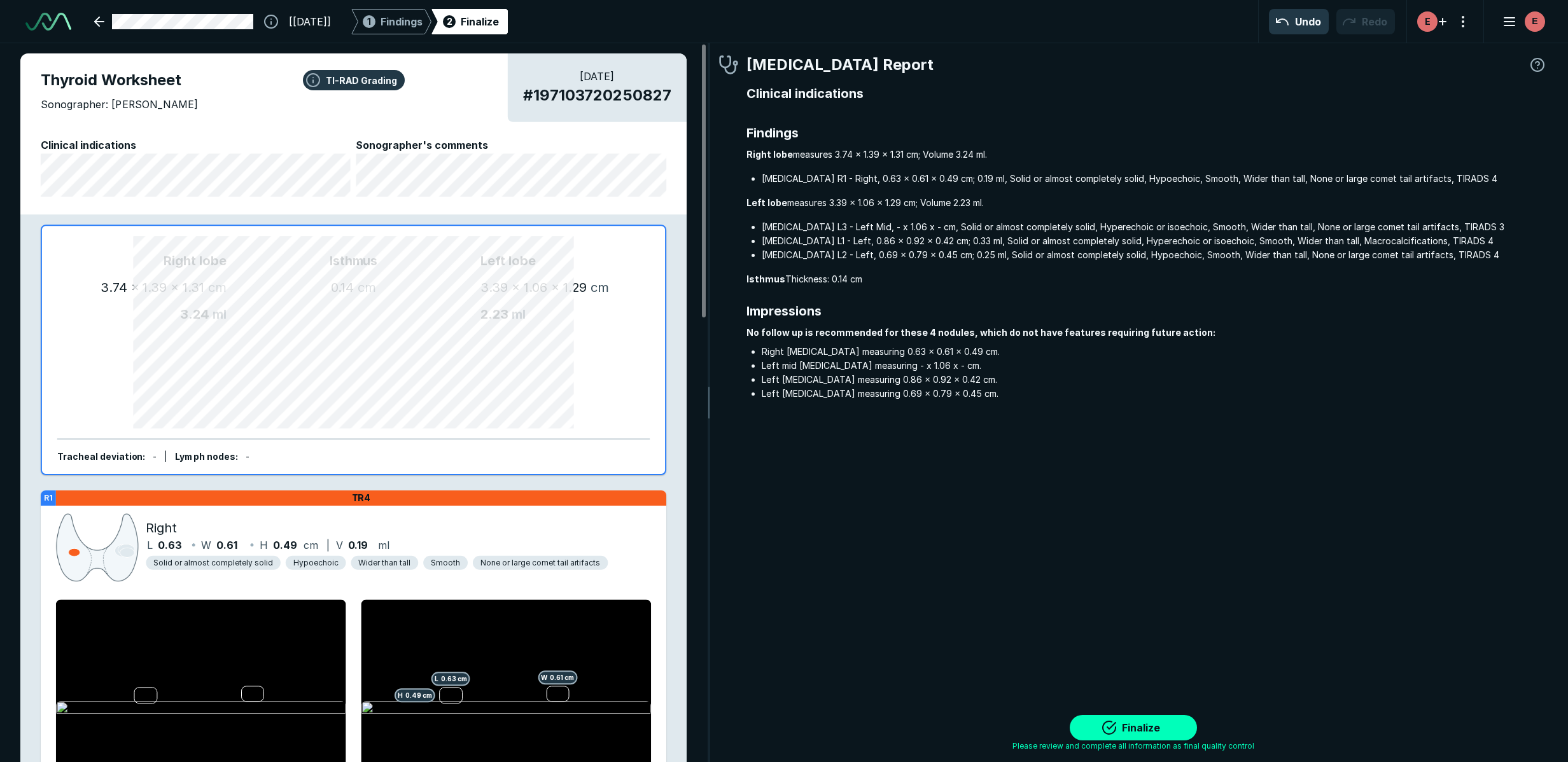
scroll to position [4796, 5367]
click at [1007, 730] on button "Finalize" at bounding box center [1133, 727] width 127 height 25
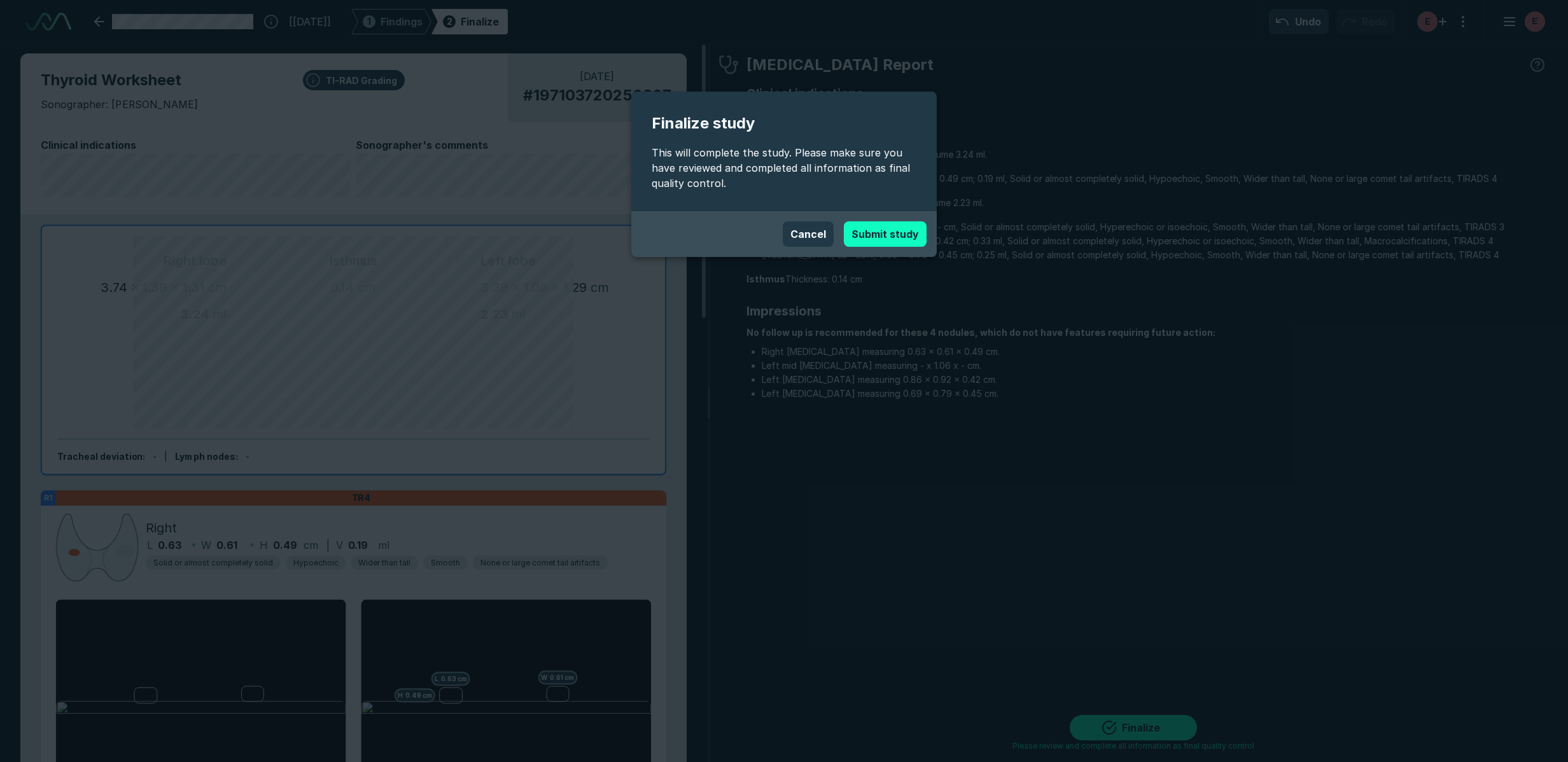
click at [872, 229] on button "Submit study" at bounding box center [885, 234] width 83 height 25
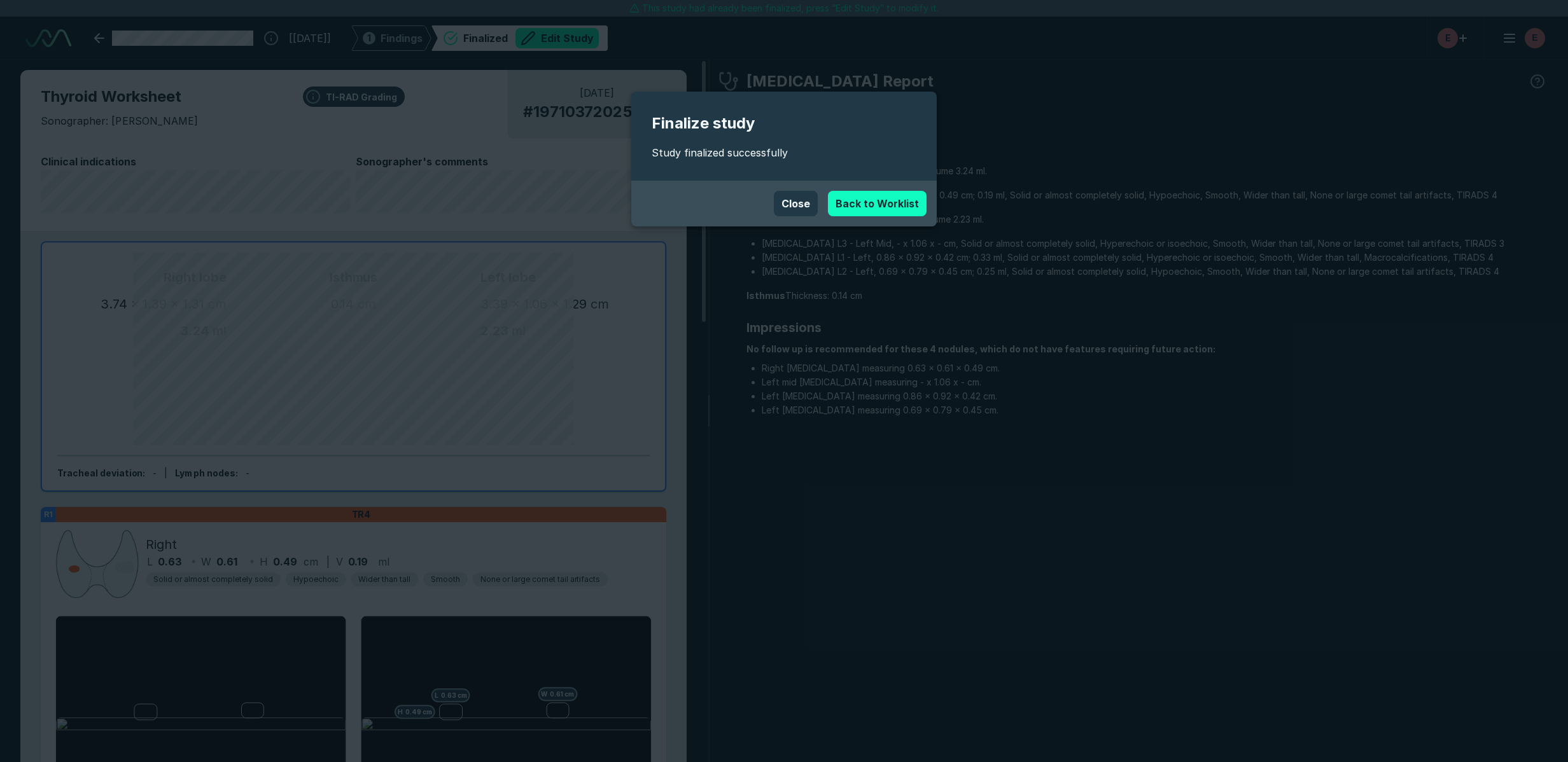
click at [864, 204] on link "Back to Worklist" at bounding box center [877, 203] width 99 height 25
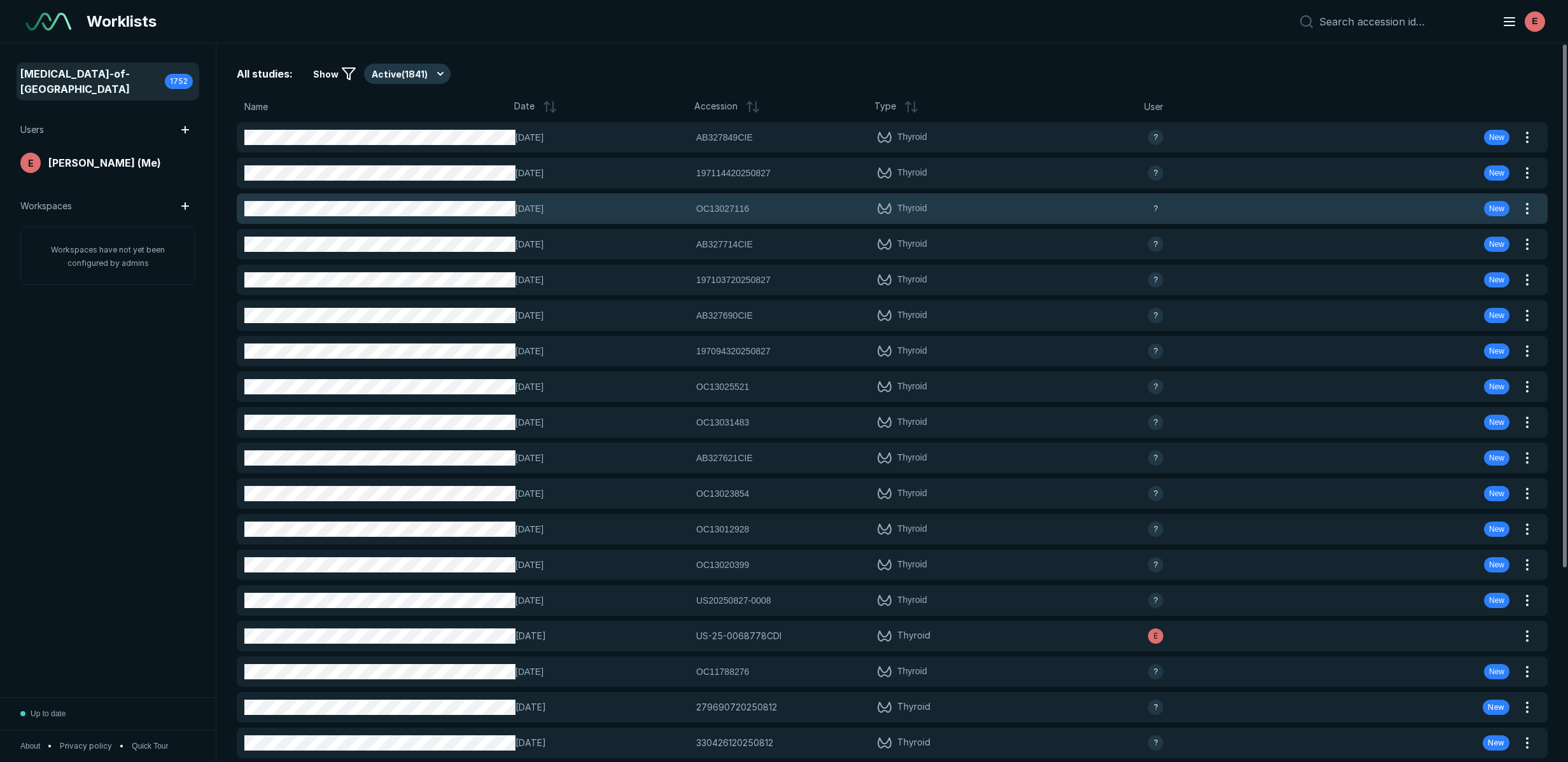
scroll to position [4637, 7534]
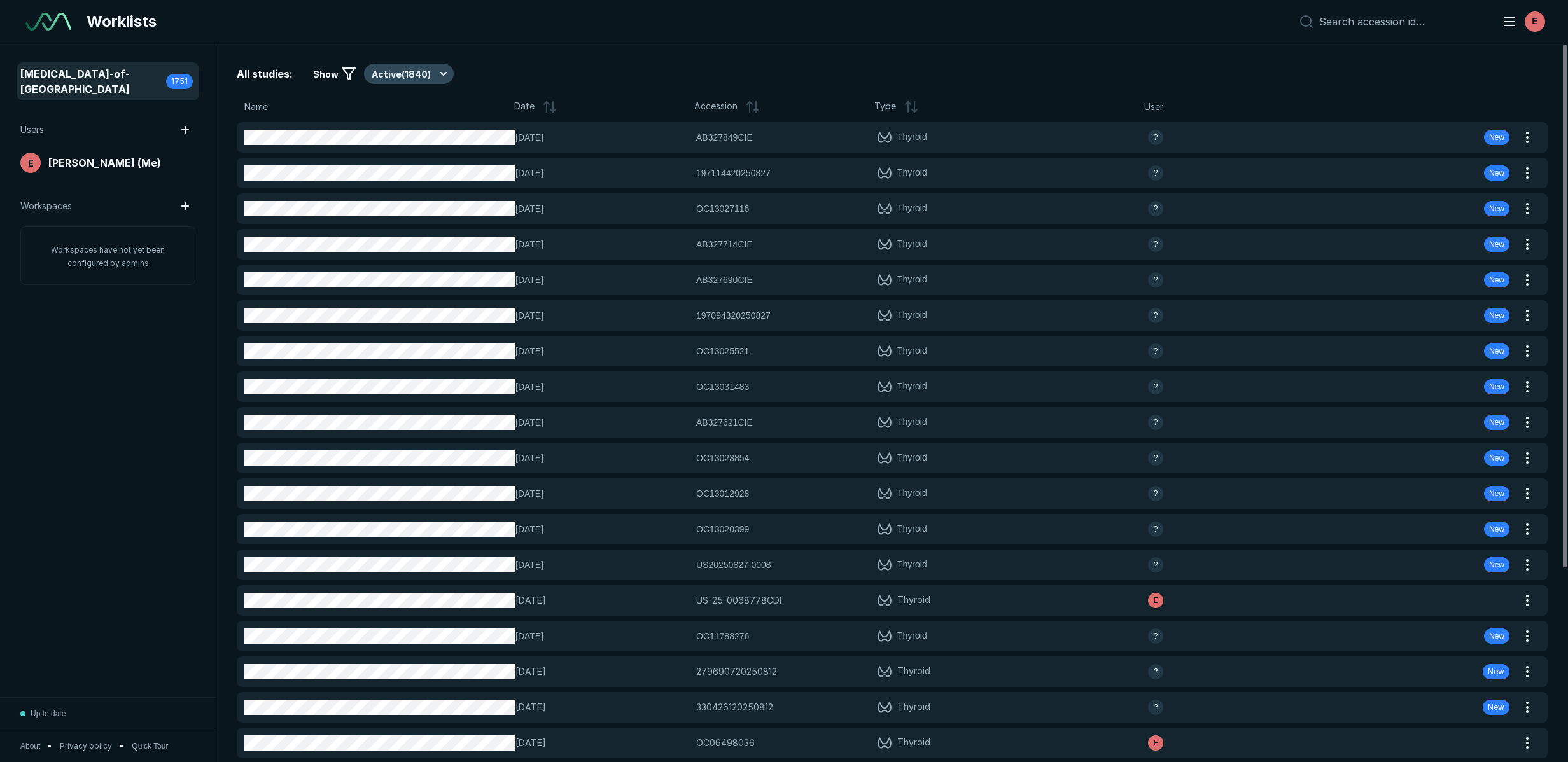
click at [439, 74] on button "Active ( 1840 )" at bounding box center [409, 74] width 90 height 20
click at [416, 131] on span "Completed ( 11 )" at bounding box center [408, 136] width 60 height 14
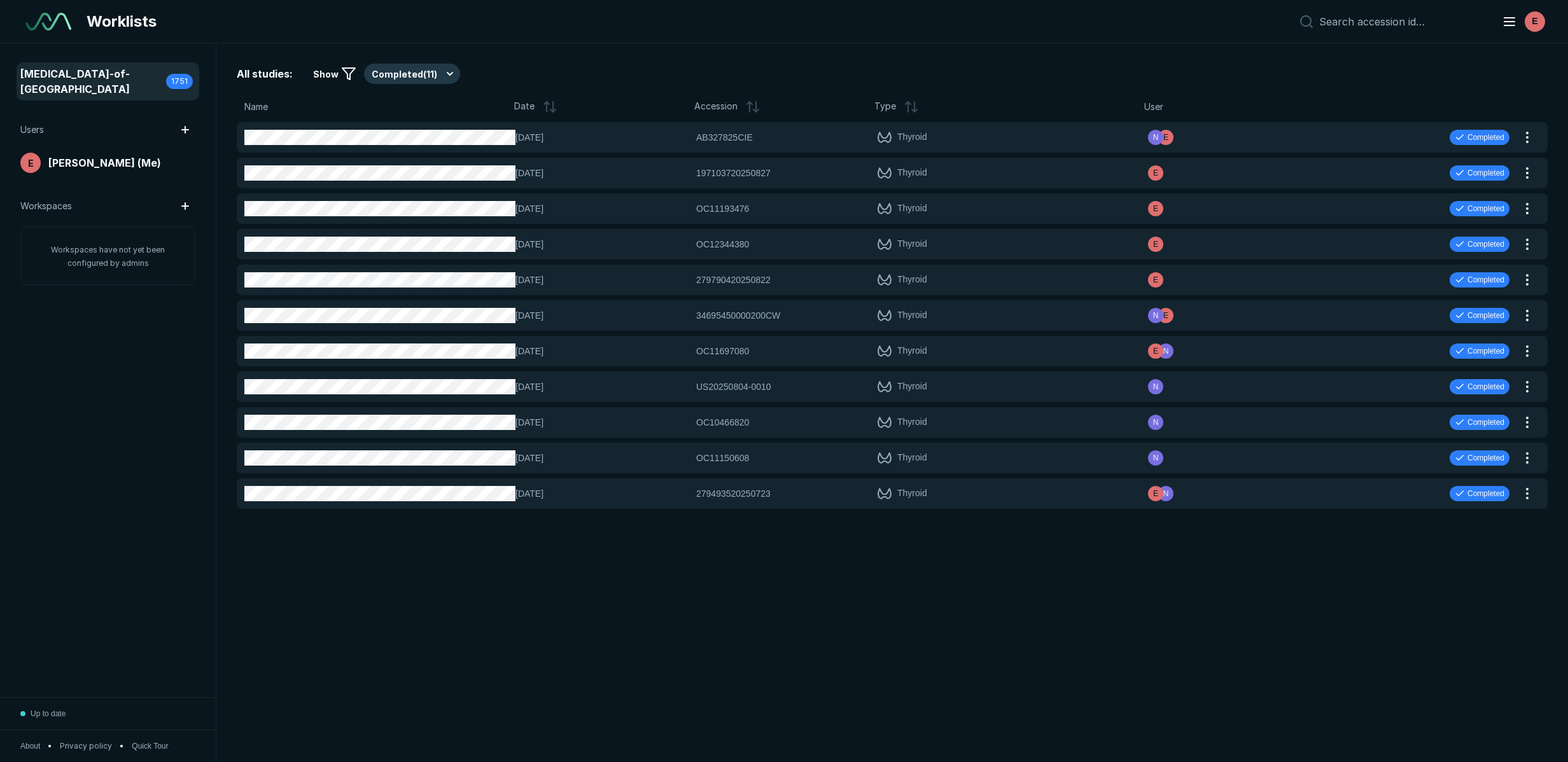
click at [128, 74] on span "[MEDICAL_DATA]-of-[GEOGRAPHIC_DATA]" at bounding box center [93, 81] width 145 height 30
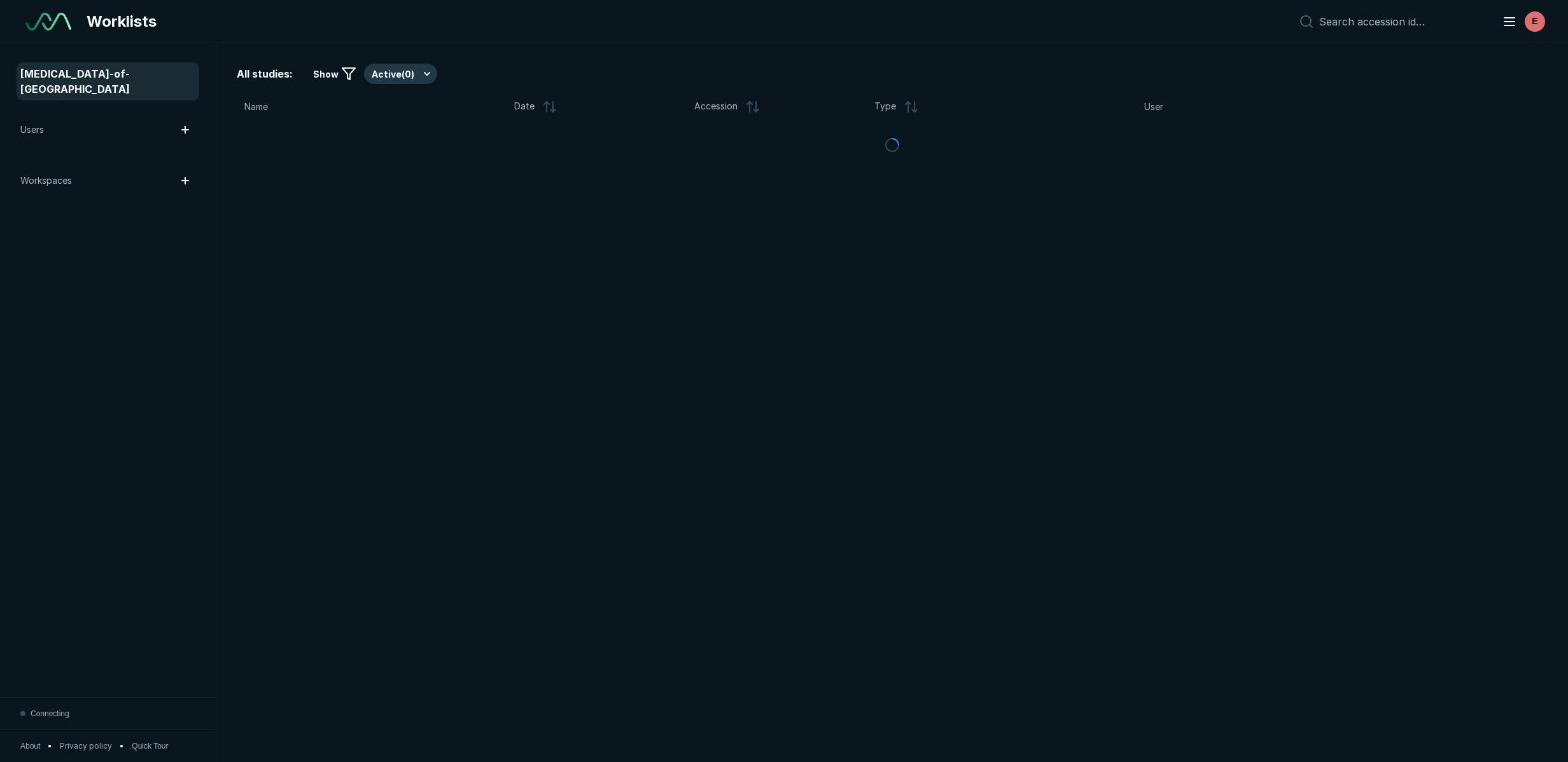
scroll to position [4637, 7534]
